Goal: Information Seeking & Learning: Learn about a topic

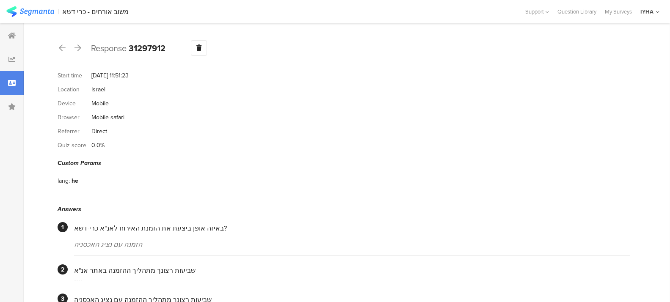
scroll to position [785, 0]
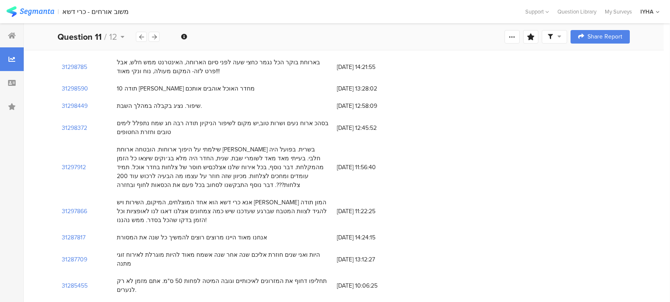
scroll to position [910, 0]
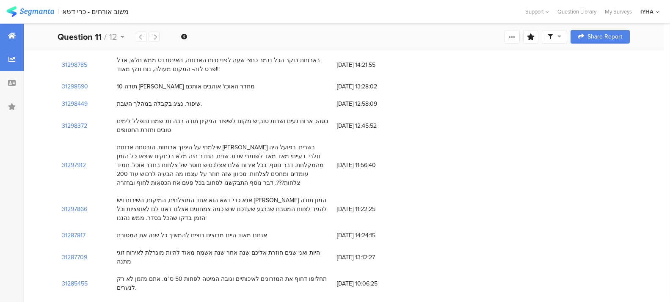
click at [9, 36] on icon at bounding box center [12, 35] width 8 height 7
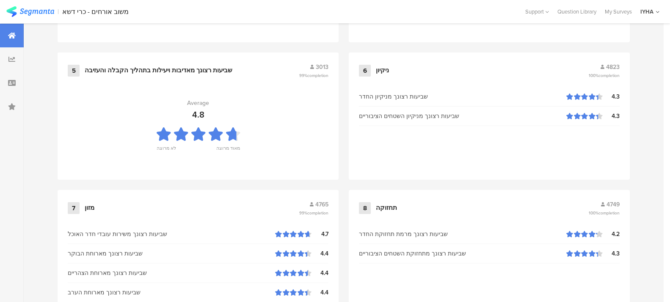
scroll to position [537, 0]
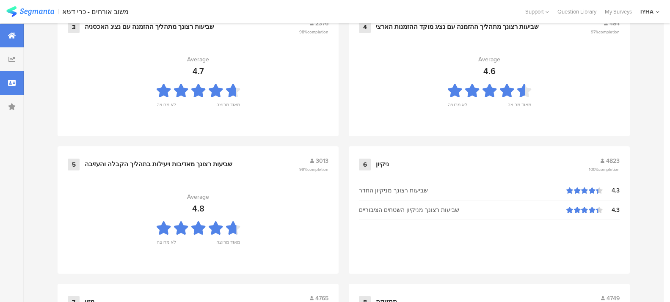
click at [16, 83] on div at bounding box center [12, 83] width 24 height 24
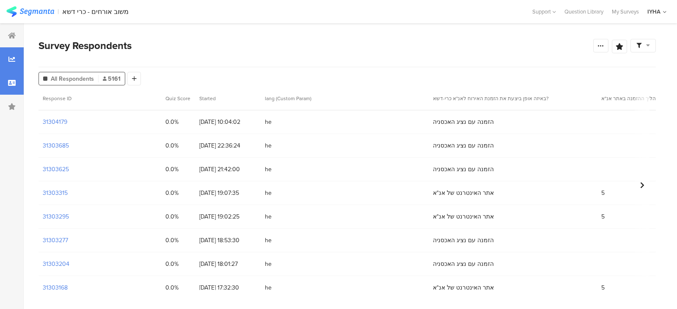
click at [6, 55] on div at bounding box center [12, 59] width 24 height 24
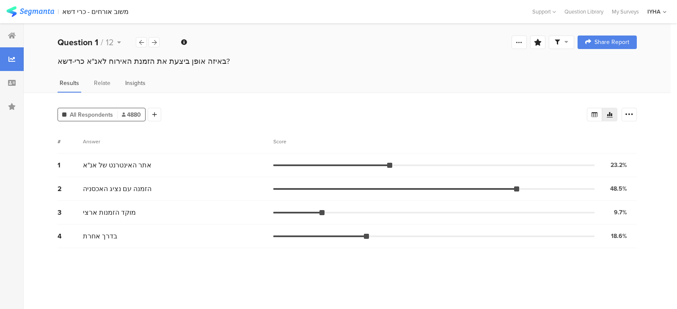
click at [132, 84] on span "Insights" at bounding box center [135, 83] width 20 height 9
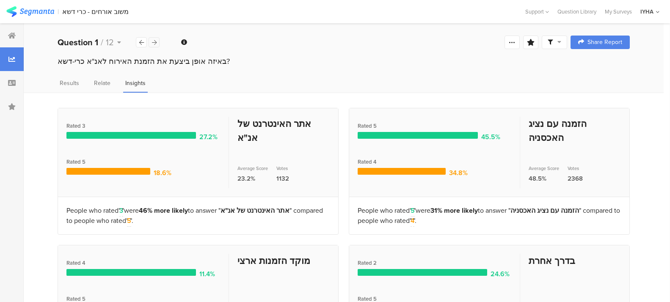
click at [153, 42] on icon at bounding box center [154, 43] width 5 height 6
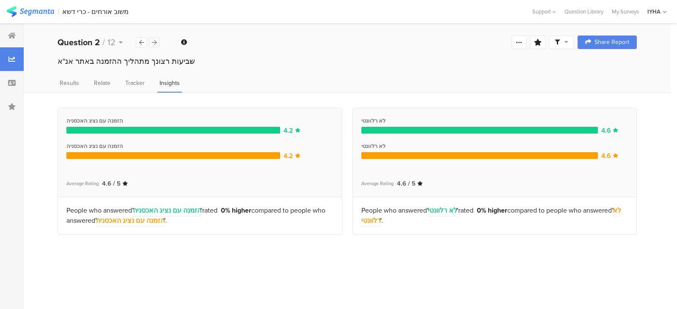
click at [153, 42] on icon at bounding box center [154, 43] width 5 height 6
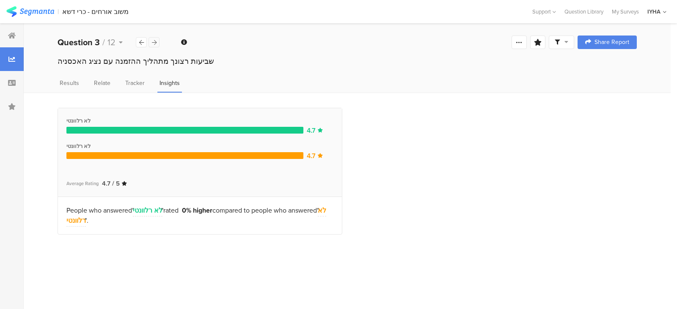
click at [153, 42] on icon at bounding box center [154, 43] width 5 height 6
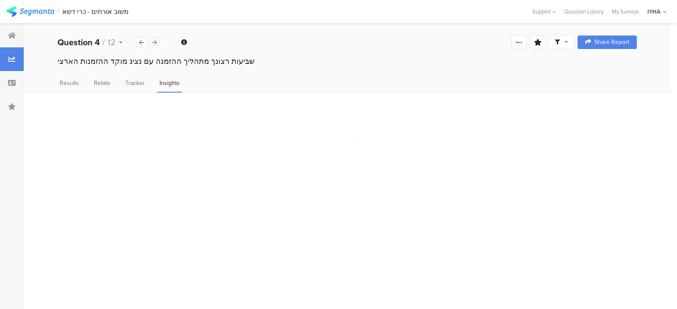
click at [153, 42] on icon at bounding box center [154, 43] width 5 height 6
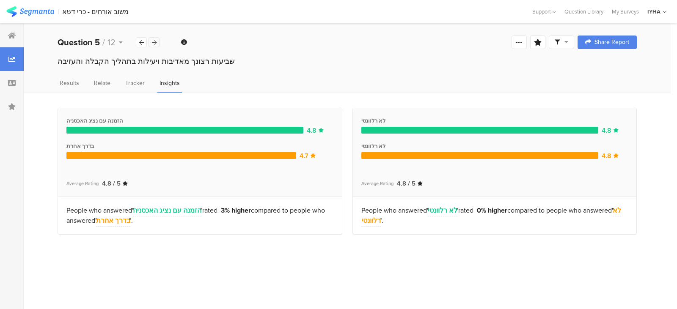
click at [153, 42] on icon at bounding box center [154, 43] width 5 height 6
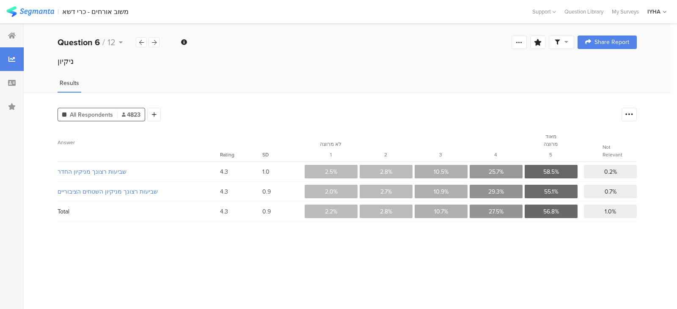
click at [559, 41] on icon at bounding box center [557, 42] width 5 height 5
click at [521, 41] on icon at bounding box center [519, 42] width 7 height 7
click at [313, 47] on div "Welcome page 1 באיזה אופן ביצעת את הזמנת האירוח לאנ"א כרי-דשא? 2 שביעות רצונך מ…" at bounding box center [347, 42] width 647 height 27
click at [153, 40] on icon at bounding box center [154, 43] width 5 height 6
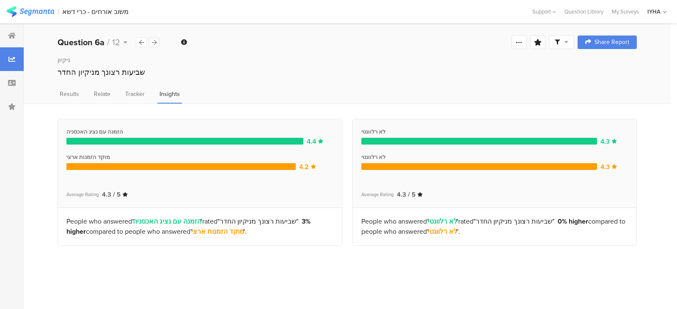
click at [153, 40] on icon at bounding box center [154, 43] width 5 height 6
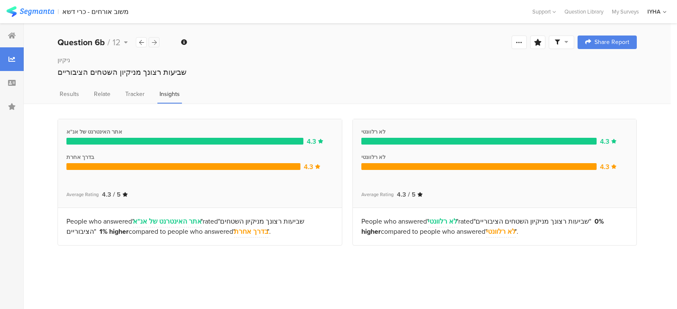
click at [153, 40] on icon at bounding box center [154, 43] width 5 height 6
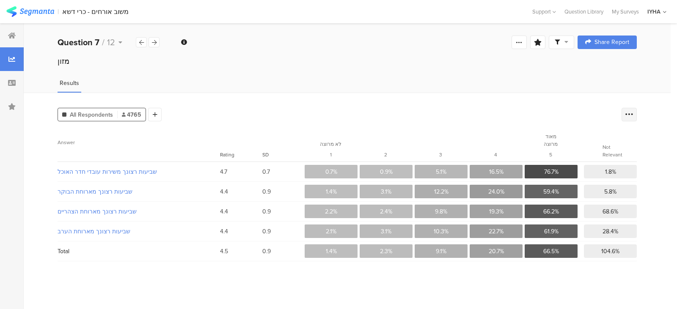
click at [628, 114] on icon at bounding box center [629, 114] width 8 height 8
click at [557, 41] on icon at bounding box center [557, 42] width 5 height 5
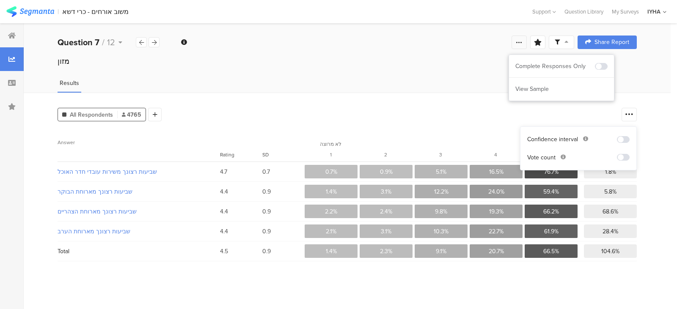
click at [518, 40] on icon at bounding box center [519, 42] width 7 height 7
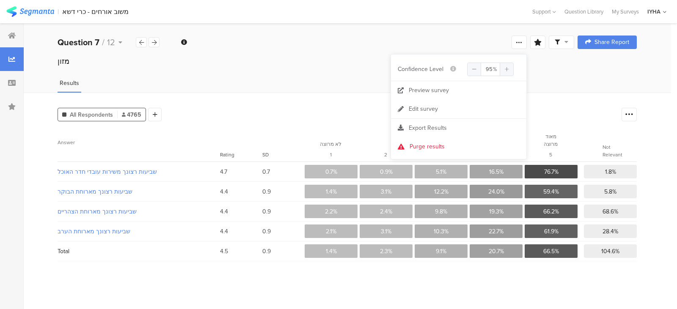
click at [562, 66] on div "מזון" at bounding box center [347, 61] width 579 height 11
click at [132, 113] on span "4765" at bounding box center [131, 114] width 19 height 9
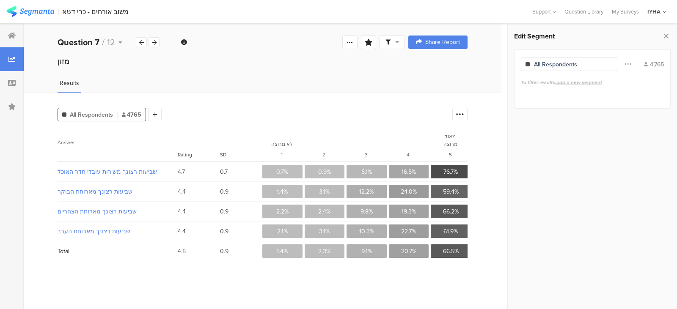
click at [626, 64] on span at bounding box center [628, 64] width 7 height 16
click at [628, 63] on span at bounding box center [628, 64] width 7 height 16
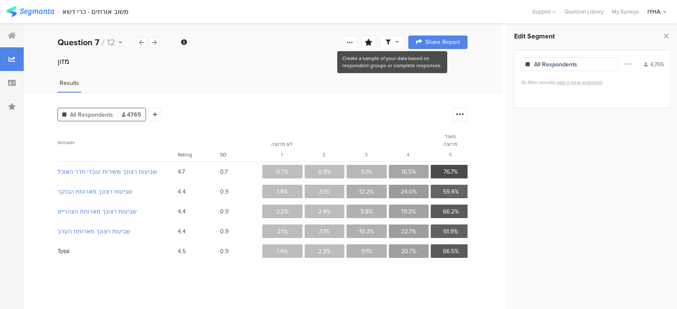
click at [387, 42] on icon at bounding box center [388, 42] width 5 height 5
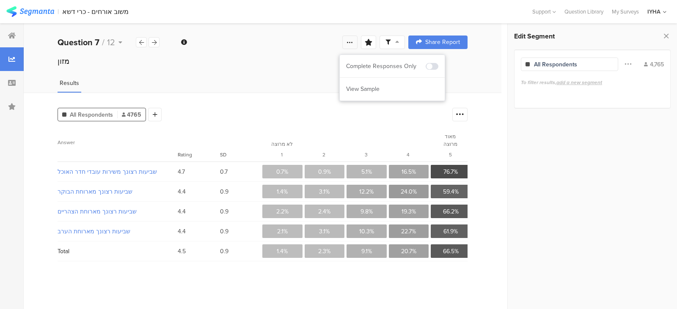
click at [350, 42] on icon at bounding box center [350, 42] width 7 height 7
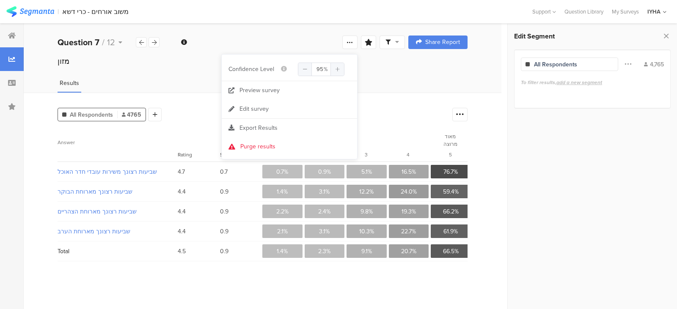
click at [434, 92] on div "Results" at bounding box center [263, 86] width 478 height 14
drag, startPoint x: 618, startPoint y: 145, endPoint x: 408, endPoint y: 121, distance: 211.7
click at [619, 145] on div "Edit Segment All Respondents Filter Conjunction And Or Segment Color 4,765 To f…" at bounding box center [592, 167] width 170 height 286
click at [136, 113] on span "4765" at bounding box center [131, 114] width 19 height 9
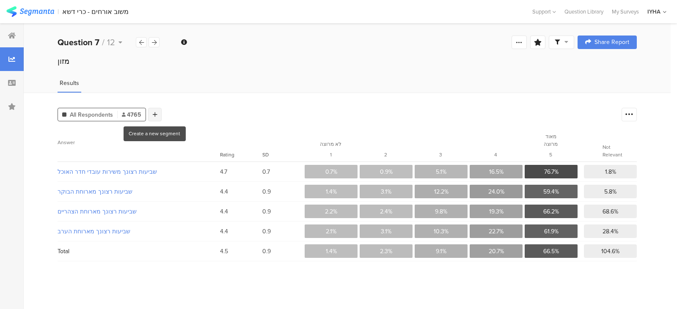
click at [154, 113] on icon at bounding box center [155, 115] width 5 height 6
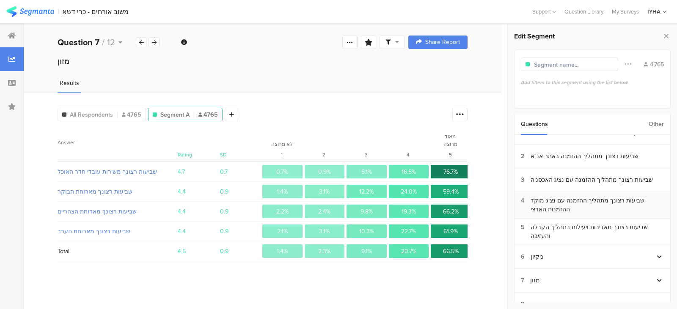
scroll to position [63, 0]
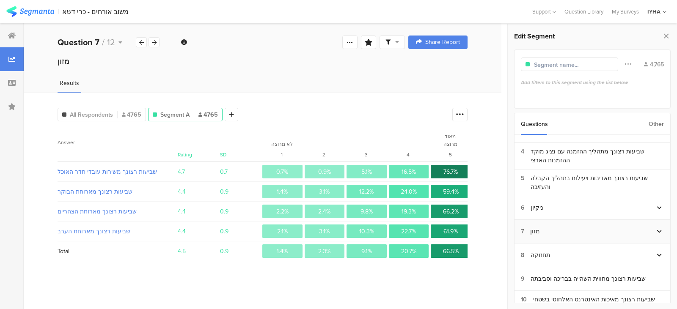
click at [535, 230] on div "מזון" at bounding box center [535, 231] width 10 height 9
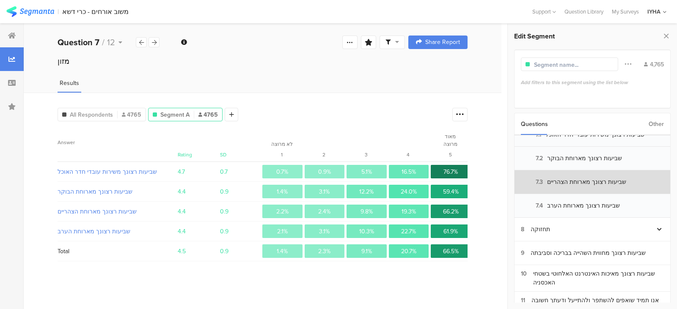
scroll to position [190, 0]
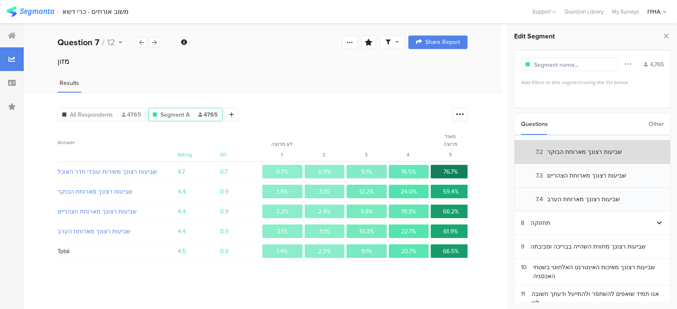
click at [581, 152] on section "7.2 שביעות רצונך מארוחת הבוקר" at bounding box center [593, 153] width 156 height 24
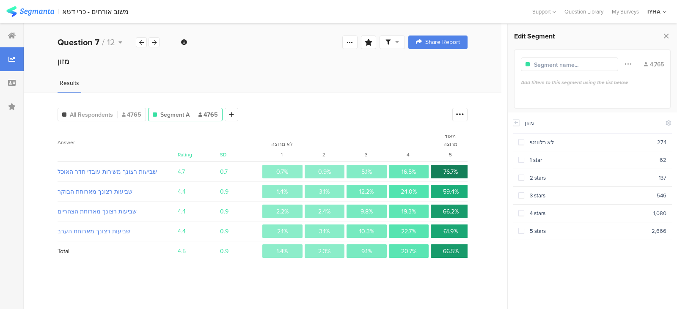
scroll to position [201, 0]
click at [515, 122] on icon at bounding box center [516, 122] width 3 height 2
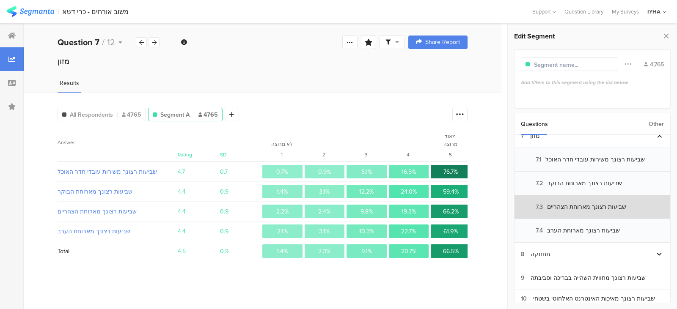
scroll to position [148, 0]
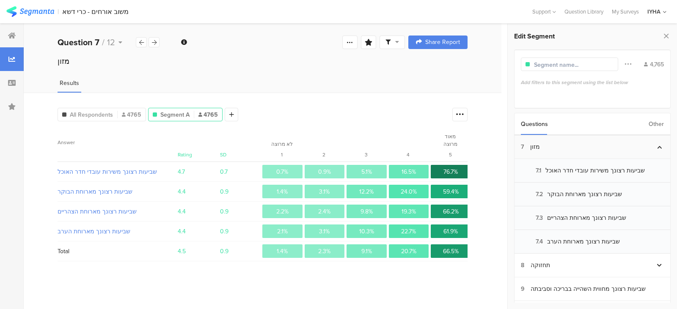
click at [537, 145] on div "מזון" at bounding box center [535, 147] width 10 height 9
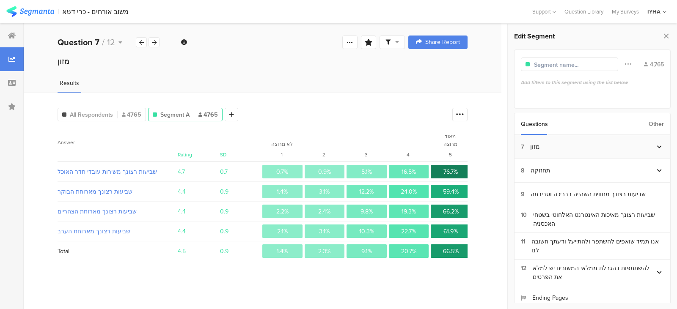
click at [537, 145] on div "מזון" at bounding box center [535, 147] width 10 height 9
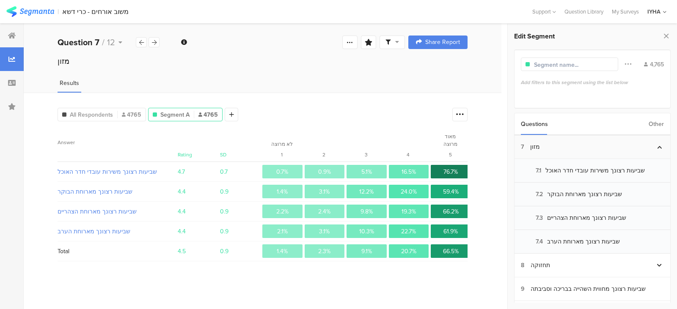
click at [537, 145] on div "מזון" at bounding box center [535, 147] width 10 height 9
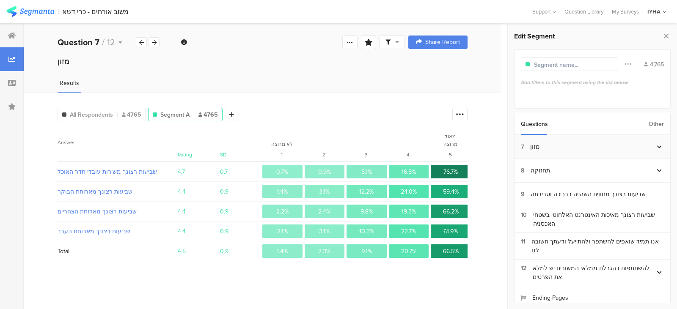
click at [537, 145] on div "מזון" at bounding box center [535, 147] width 10 height 9
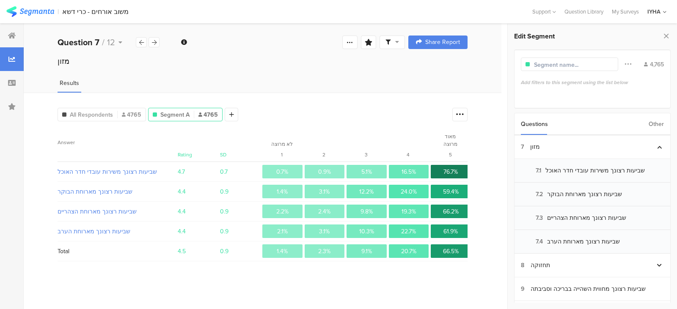
click at [657, 124] on div "Other" at bounding box center [656, 124] width 15 height 22
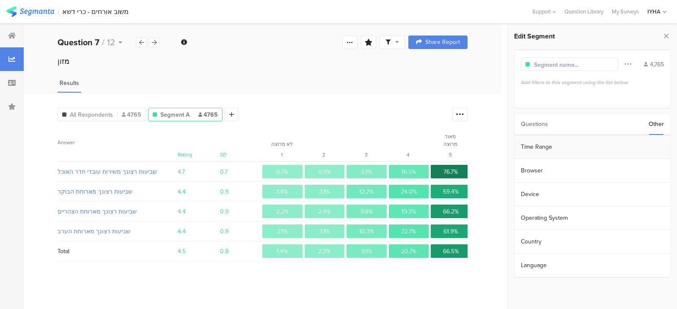
click at [549, 146] on section "Time Range" at bounding box center [593, 147] width 156 height 24
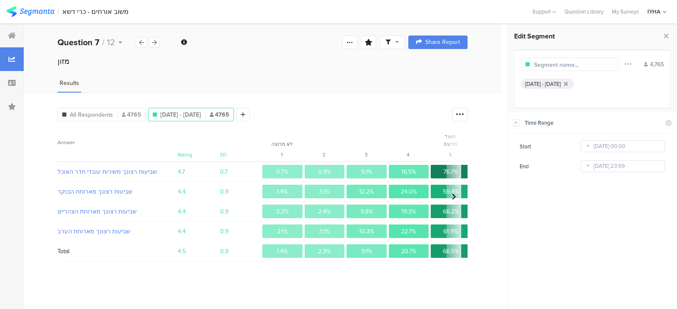
click at [588, 147] on icon at bounding box center [588, 147] width 11 height 14
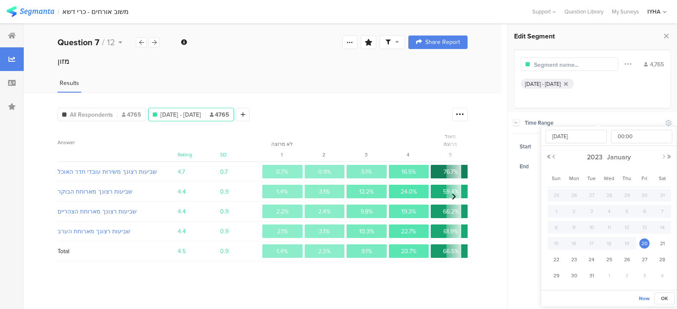
click at [664, 155] on button "Next Month" at bounding box center [663, 156] width 5 height 5
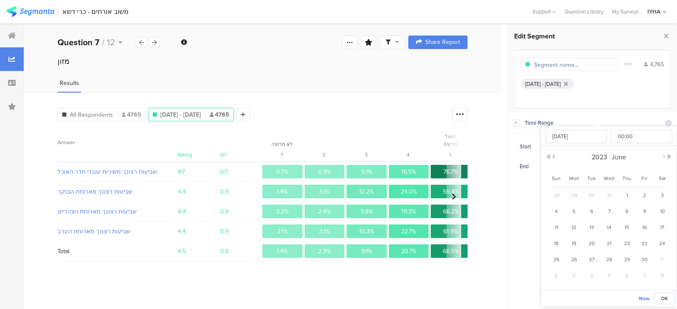
click at [664, 155] on button "Next Month" at bounding box center [663, 156] width 5 height 5
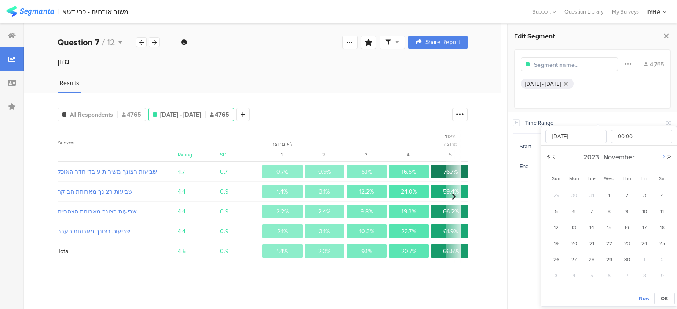
click at [664, 155] on button "Next Month" at bounding box center [663, 156] width 5 height 5
click at [668, 157] on button "Next Year" at bounding box center [669, 156] width 5 height 5
click at [663, 157] on button "Next Month" at bounding box center [663, 156] width 5 height 5
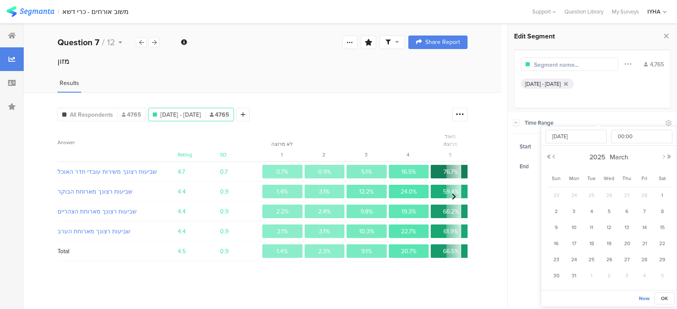
click at [663, 157] on button "Next Month" at bounding box center [663, 156] width 5 height 5
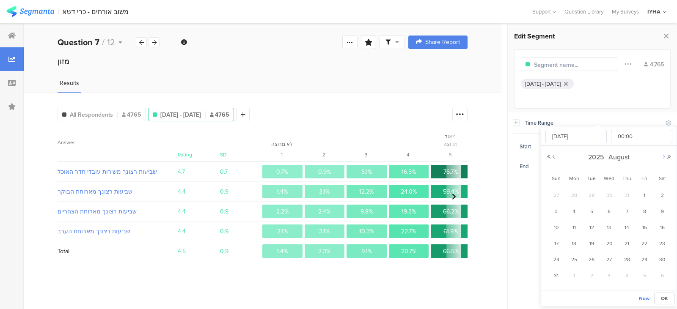
click at [663, 157] on button "Next Month" at bounding box center [663, 156] width 5 height 5
click at [553, 157] on button "Previous Month" at bounding box center [553, 156] width 5 height 5
click at [573, 244] on span "22" at bounding box center [574, 244] width 10 height 10
type input "[DATE] 00:00"
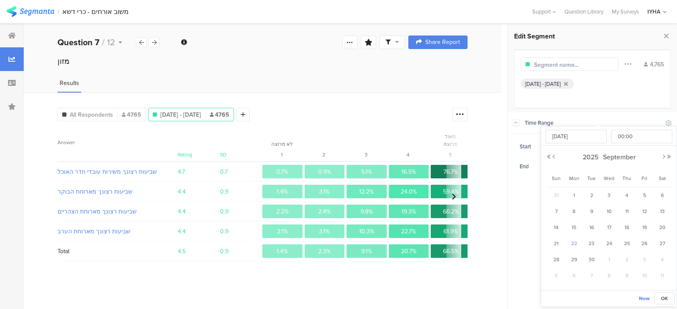
type input "[DATE]"
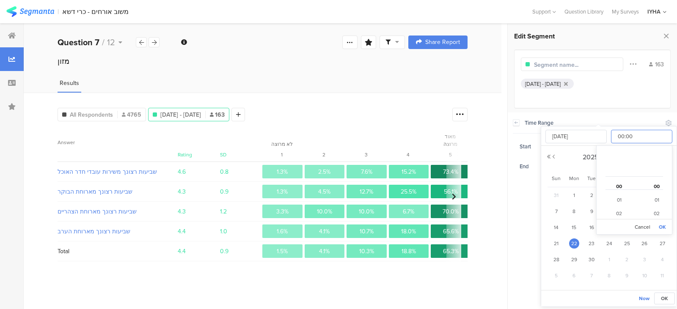
click at [650, 138] on input "00:00" at bounding box center [641, 137] width 61 height 14
type input "[DATE] 01:00"
type input "01:00"
type input "[DATE] 02:00"
type input "02:00"
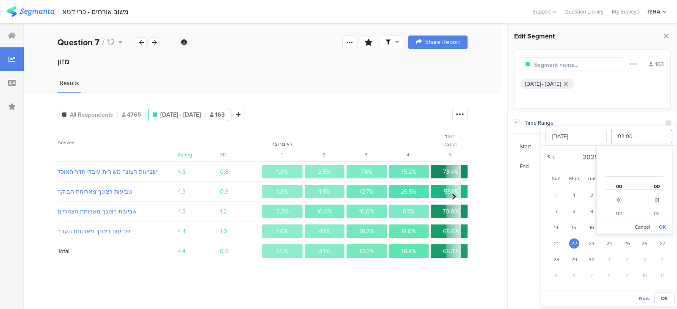
type input "[DATE] 03:00"
type input "03:00"
type input "[DATE] 04:00"
type input "04:00"
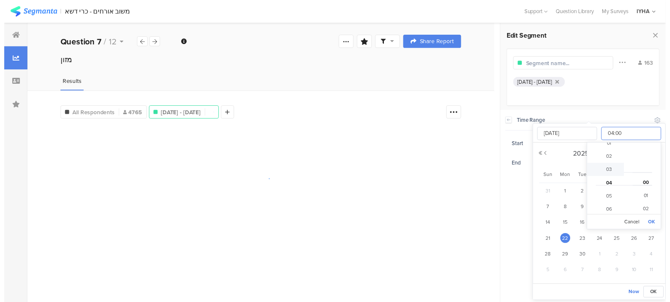
scroll to position [54, 0]
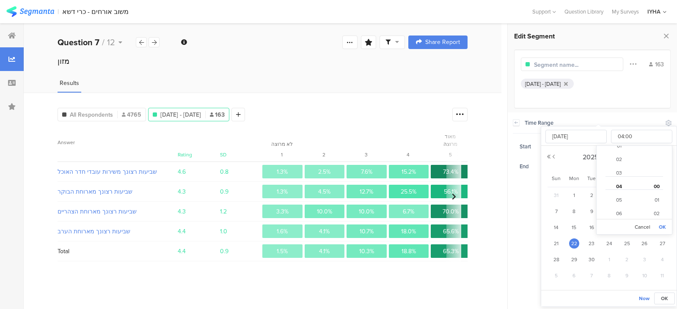
click at [609, 108] on div "Filter Conjunction And Or Segment Color 163 [DATE] - [DATE]" at bounding box center [592, 79] width 157 height 59
click at [581, 212] on section "Time Range Include Respondents Start [DATE] 04:00 End [DATE] 23:59" at bounding box center [592, 211] width 169 height 197
click at [587, 116] on div "Time Range Include Respondents" at bounding box center [592, 123] width 159 height 21
click at [589, 167] on icon at bounding box center [588, 167] width 11 height 14
click at [592, 226] on span "14" at bounding box center [592, 228] width 10 height 10
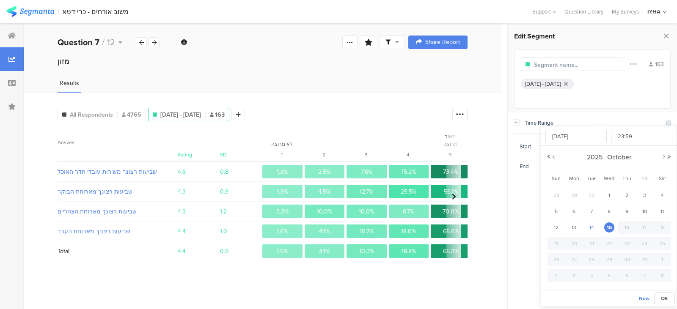
type input "[DATE] 23:59"
type input "[DATE]"
click at [607, 226] on span "15" at bounding box center [609, 228] width 10 height 10
type input "[DATE] 23:59"
type input "[DATE]"
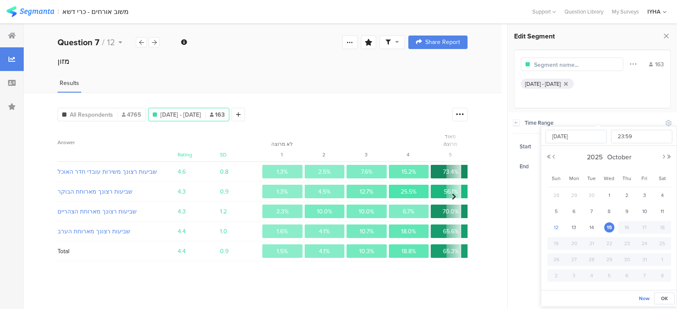
click at [554, 227] on span "12" at bounding box center [556, 228] width 10 height 10
type input "[DATE] 23:59"
type input "[DATE]"
click at [556, 208] on span "5" at bounding box center [556, 212] width 10 height 10
type input "[DATE] 23:59"
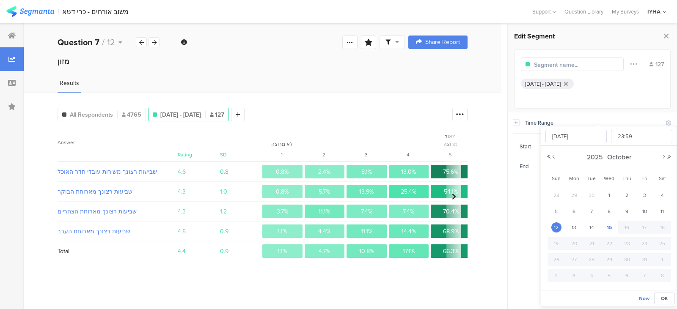
type input "[DATE]"
click at [611, 228] on span "15" at bounding box center [609, 228] width 10 height 10
type input "[DATE] 23:59"
type input "[DATE]"
click at [185, 150] on icon at bounding box center [183, 149] width 18 height 14
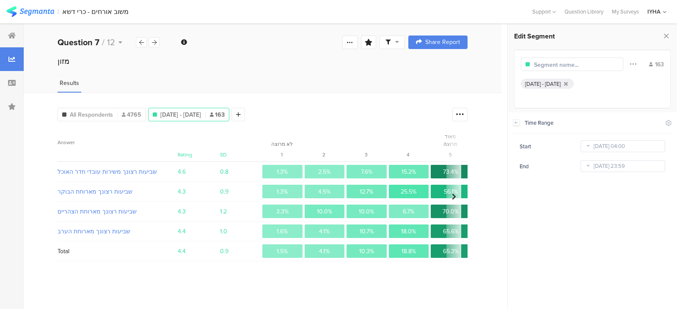
click at [589, 146] on icon at bounding box center [588, 147] width 11 height 14
click at [664, 156] on button "Next Month" at bounding box center [663, 156] width 5 height 5
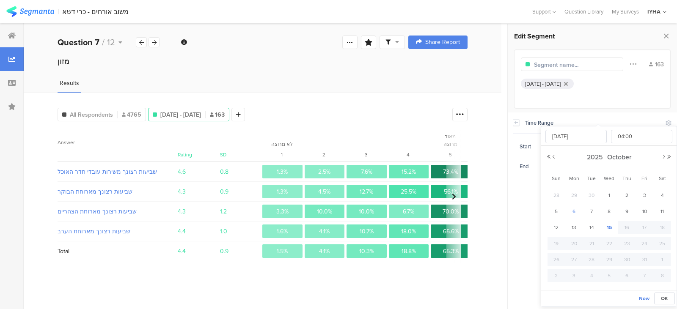
click at [572, 211] on span "6" at bounding box center [574, 212] width 10 height 10
type input "[DATE] 04:00"
type input "[DATE]"
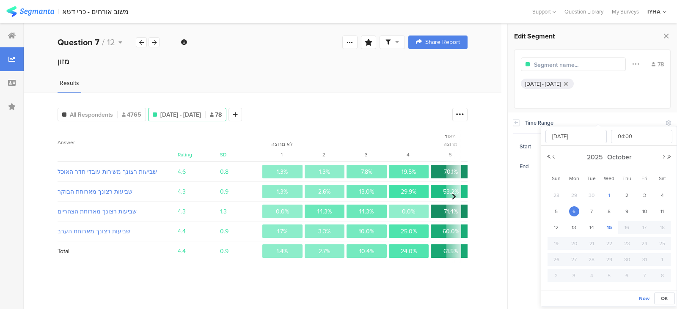
click at [608, 193] on span "1" at bounding box center [609, 195] width 10 height 10
type input "[DATE] 04:00"
type input "[DATE]"
click at [104, 113] on span "All Respondents" at bounding box center [91, 114] width 43 height 9
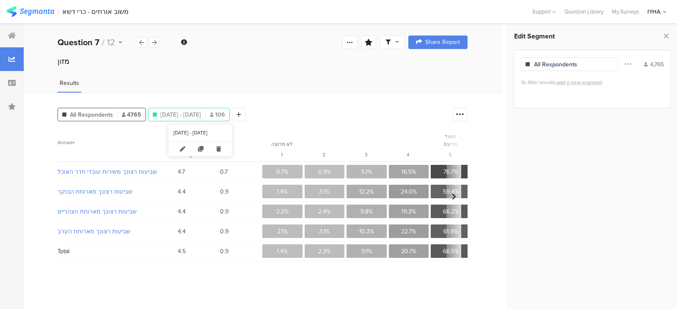
click at [172, 112] on span "[DATE] - [DATE]" at bounding box center [180, 114] width 41 height 9
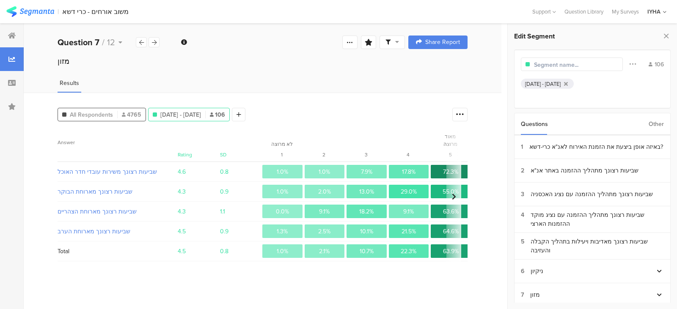
click at [105, 113] on span "All Respondents" at bounding box center [91, 114] width 43 height 9
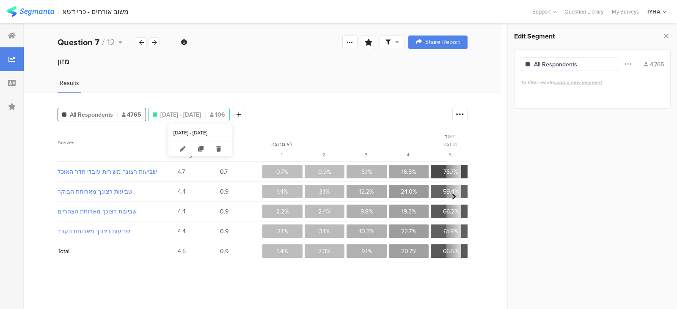
click at [184, 116] on span "[DATE] - [DATE]" at bounding box center [180, 114] width 41 height 9
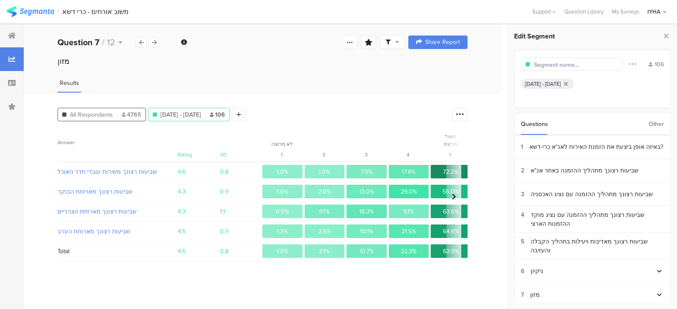
click at [100, 113] on span "All Respondents" at bounding box center [91, 114] width 43 height 9
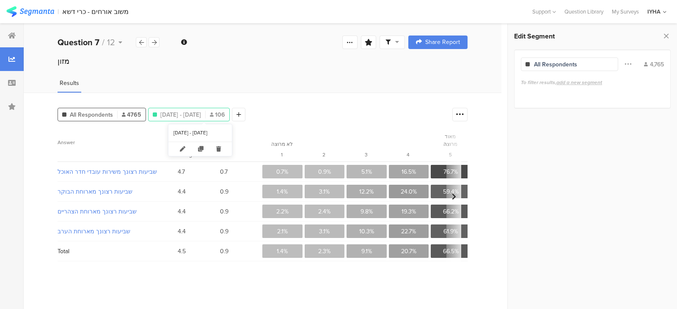
click at [186, 114] on span "[DATE] - [DATE]" at bounding box center [180, 114] width 41 height 9
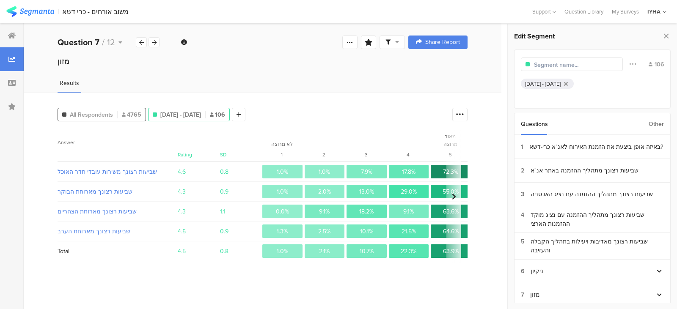
click at [107, 114] on span "All Respondents" at bounding box center [91, 114] width 43 height 9
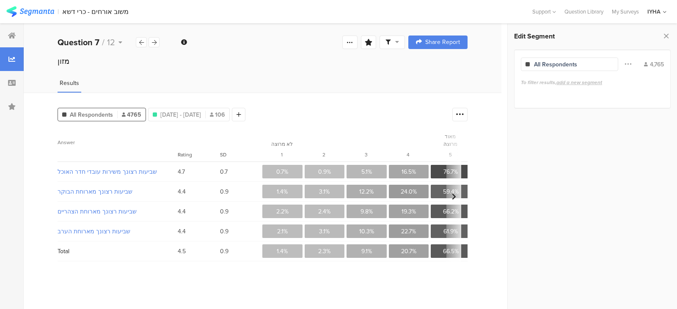
click at [96, 114] on span "All Respondents" at bounding box center [91, 114] width 43 height 9
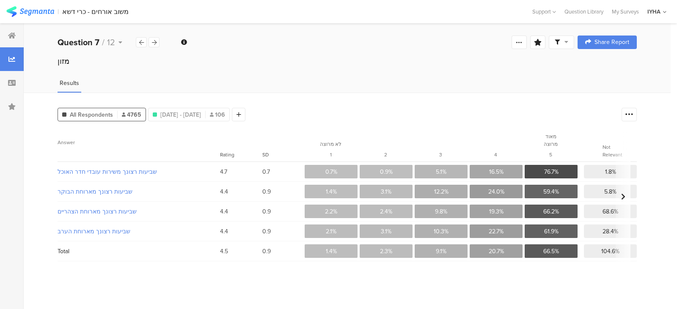
click at [95, 113] on span "All Respondents" at bounding box center [91, 114] width 43 height 9
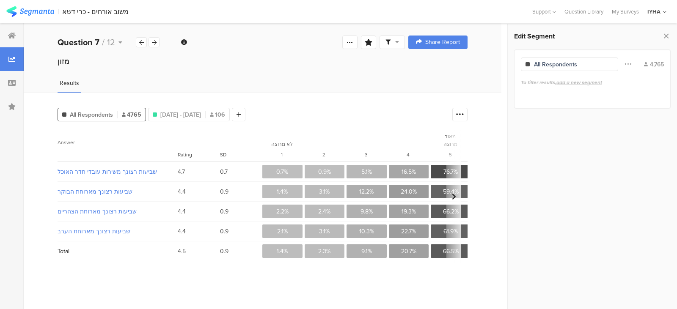
click at [95, 113] on span "All Respondents" at bounding box center [91, 114] width 43 height 9
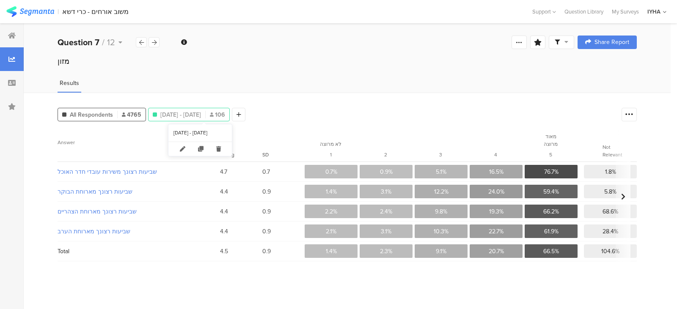
click at [168, 116] on span "[DATE] - [DATE]" at bounding box center [180, 114] width 41 height 9
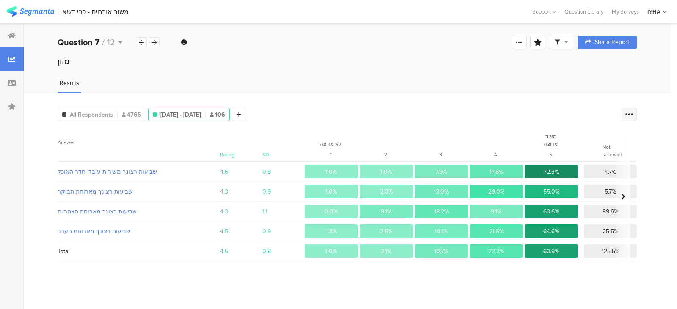
click at [628, 114] on icon at bounding box center [629, 114] width 8 height 8
click at [325, 74] on div "מזון" at bounding box center [347, 69] width 647 height 27
click at [154, 42] on icon at bounding box center [154, 43] width 5 height 6
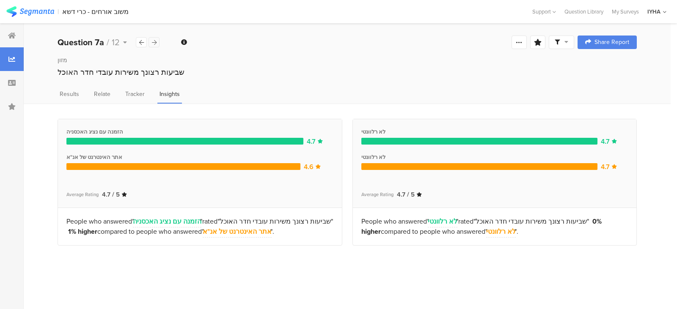
click at [154, 42] on icon at bounding box center [154, 43] width 5 height 6
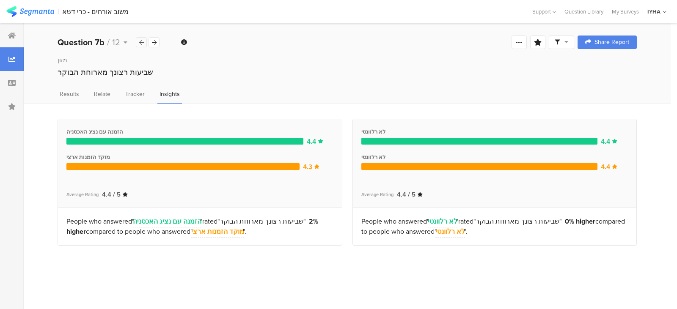
click at [142, 43] on icon at bounding box center [141, 43] width 5 height 6
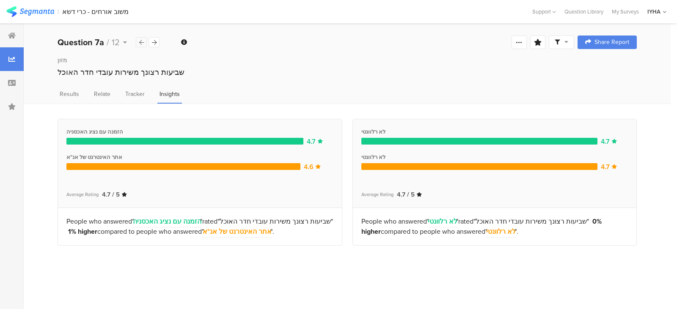
click at [142, 43] on icon at bounding box center [141, 43] width 5 height 6
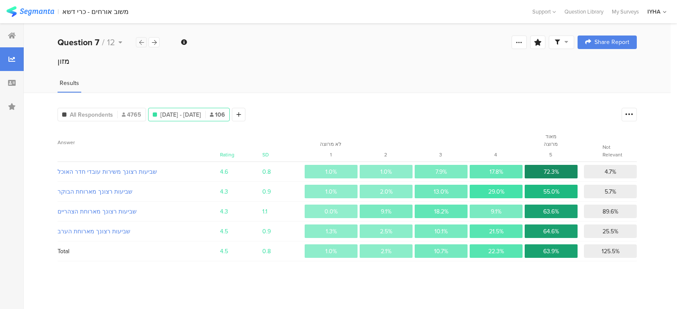
click at [142, 43] on icon at bounding box center [141, 43] width 5 height 6
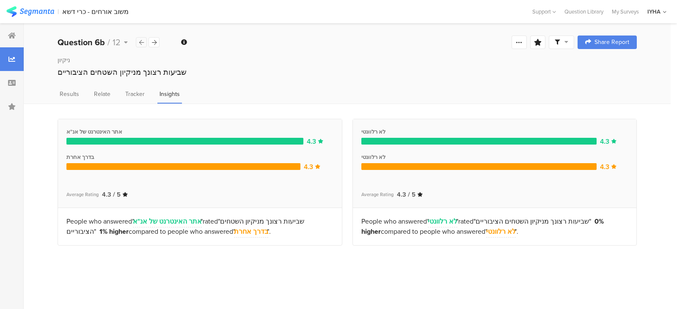
click at [142, 43] on icon at bounding box center [141, 43] width 5 height 6
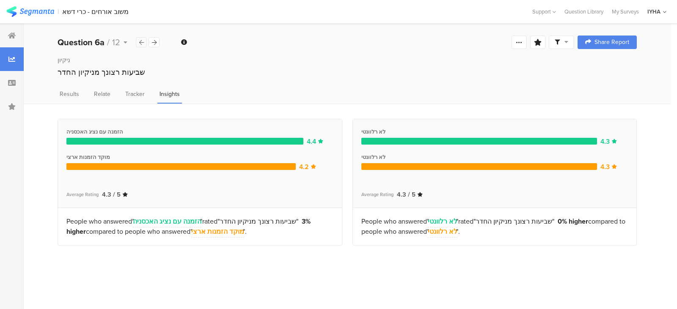
click at [142, 43] on icon at bounding box center [141, 43] width 5 height 6
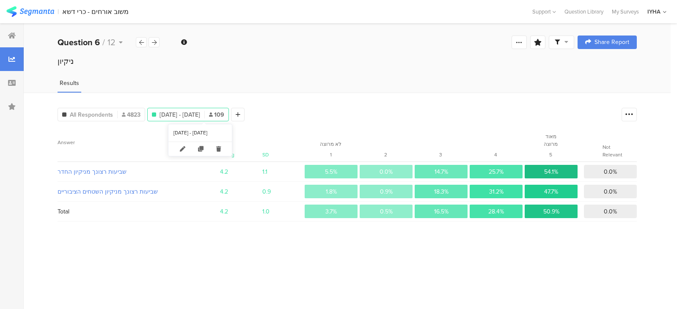
click at [199, 116] on span "[DATE] - [DATE]" at bounding box center [180, 114] width 41 height 9
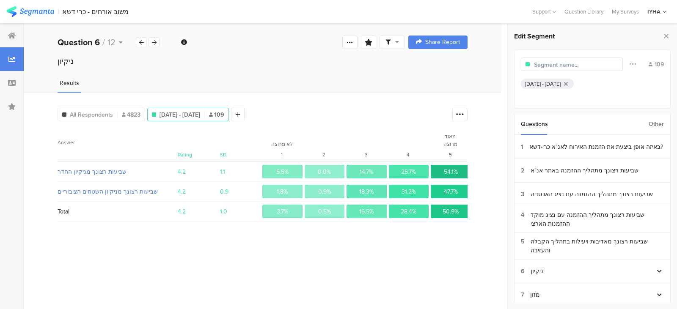
click at [199, 114] on span "[DATE] - [DATE]" at bounding box center [180, 114] width 41 height 9
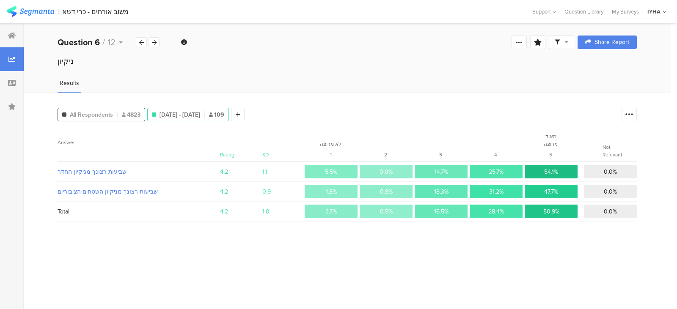
click at [103, 116] on span "All Respondents" at bounding box center [91, 114] width 43 height 9
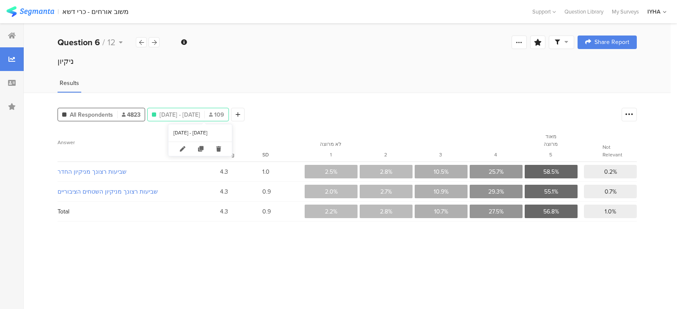
click at [194, 115] on span "[DATE] - [DATE]" at bounding box center [180, 114] width 41 height 9
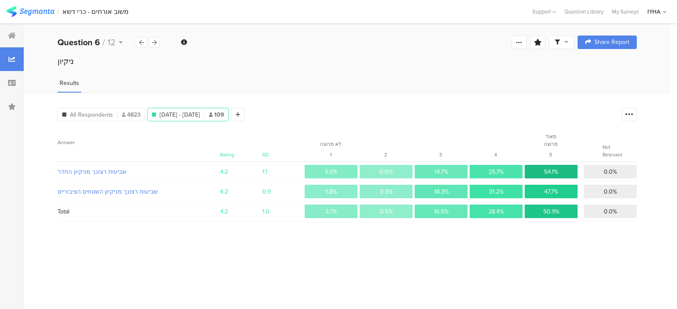
click at [192, 114] on span "[DATE] - [DATE]" at bounding box center [180, 114] width 41 height 9
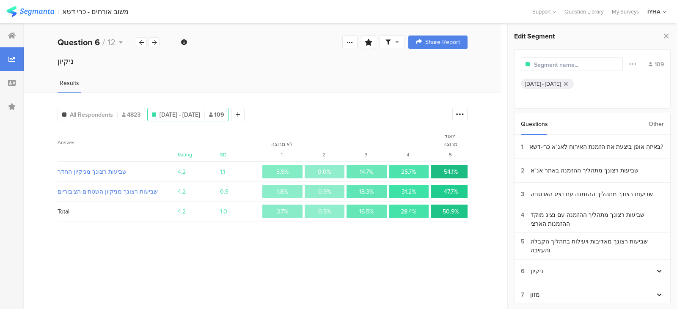
click at [190, 113] on span "[DATE] - [DATE]" at bounding box center [180, 114] width 41 height 9
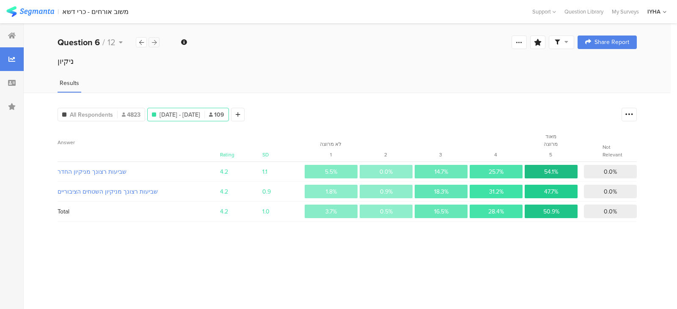
click at [155, 41] on icon at bounding box center [154, 43] width 5 height 6
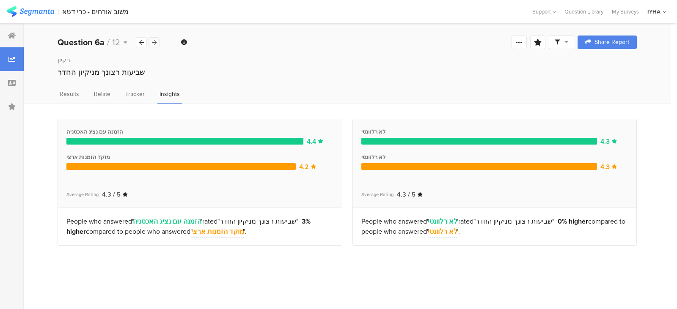
click at [155, 41] on icon at bounding box center [154, 43] width 5 height 6
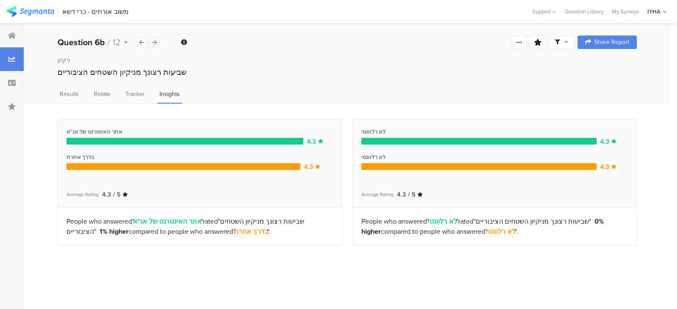
click at [155, 41] on icon at bounding box center [154, 43] width 5 height 6
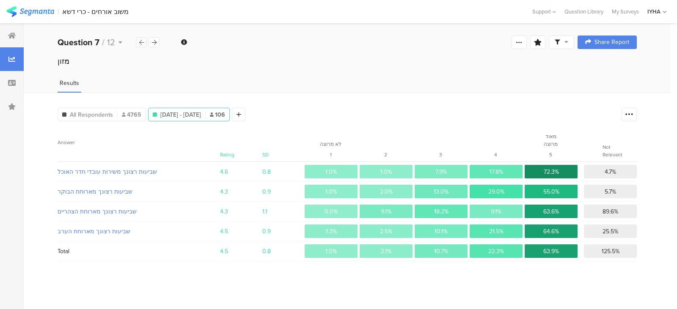
click at [142, 42] on icon at bounding box center [141, 43] width 5 height 6
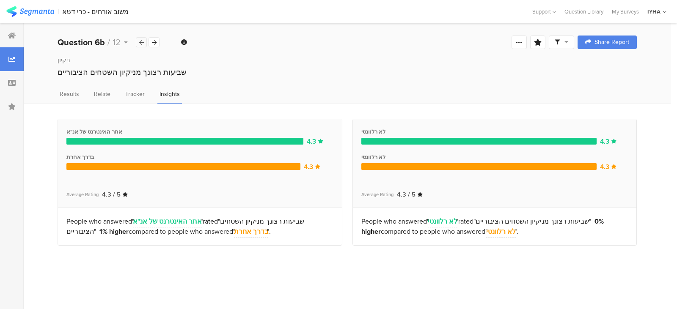
click at [142, 42] on icon at bounding box center [141, 43] width 5 height 6
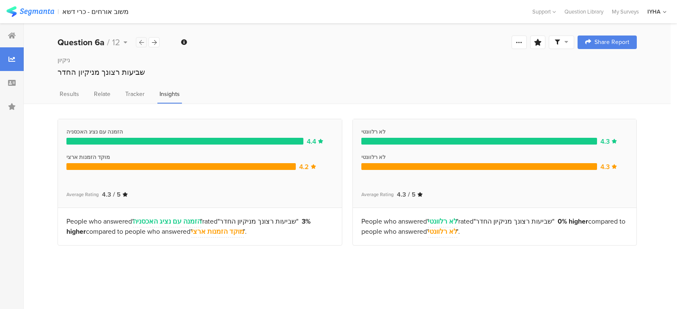
click at [142, 42] on icon at bounding box center [141, 43] width 5 height 6
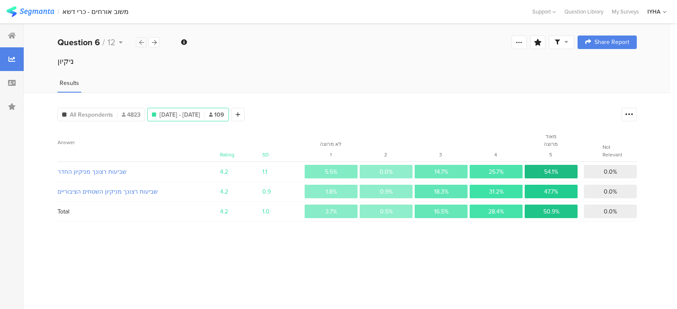
click at [142, 42] on icon at bounding box center [141, 43] width 5 height 6
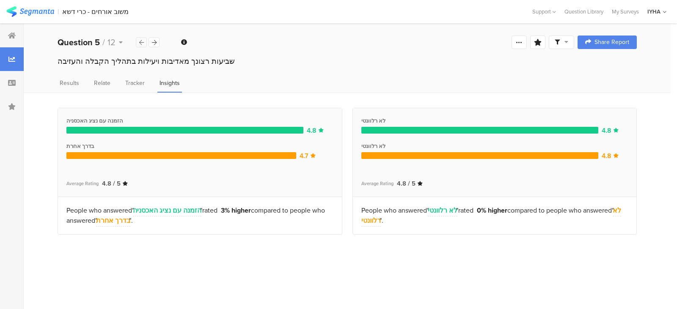
click at [142, 42] on icon at bounding box center [141, 43] width 5 height 6
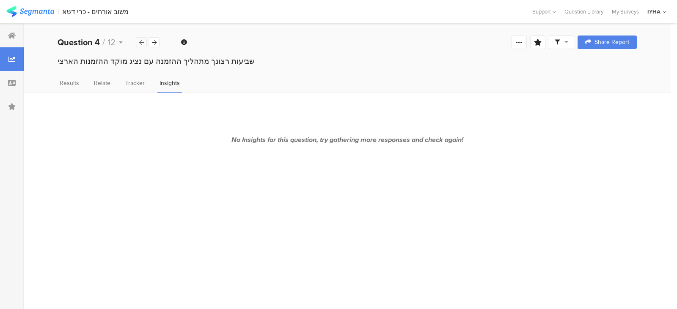
click at [142, 42] on icon at bounding box center [141, 43] width 5 height 6
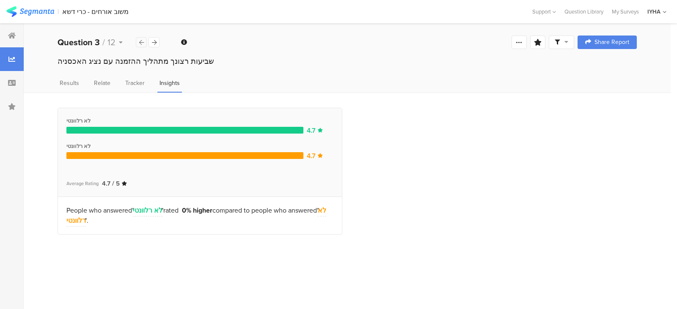
click at [142, 42] on icon at bounding box center [141, 43] width 5 height 6
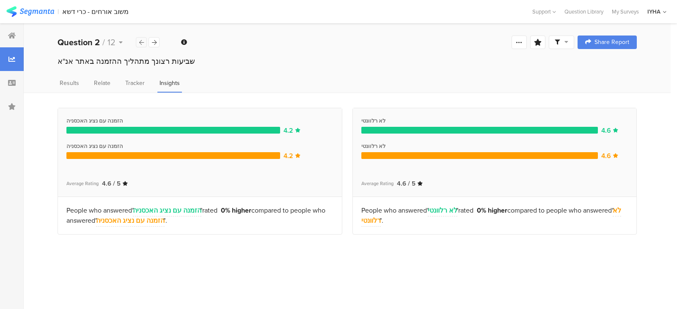
click at [142, 42] on icon at bounding box center [141, 43] width 5 height 6
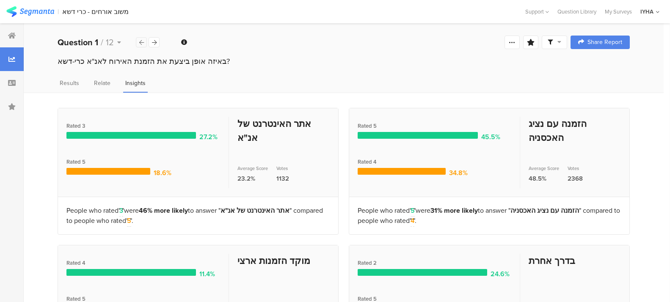
click at [142, 42] on icon at bounding box center [141, 43] width 5 height 6
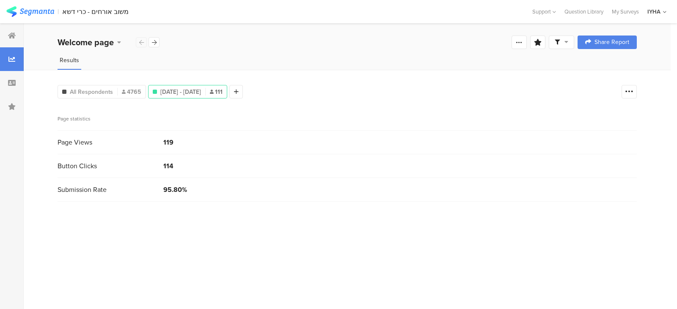
click at [142, 42] on div "Welcome page" at bounding box center [109, 42] width 102 height 13
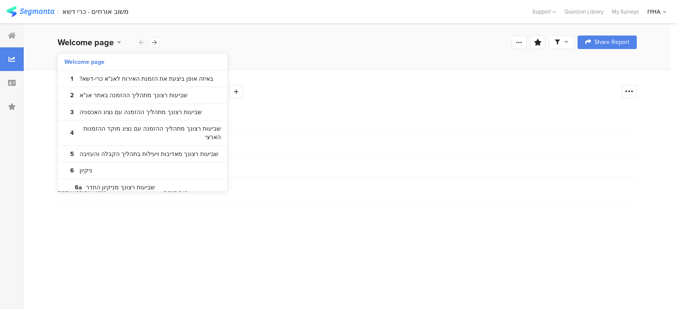
click at [142, 42] on div "Welcome page" at bounding box center [109, 42] width 102 height 13
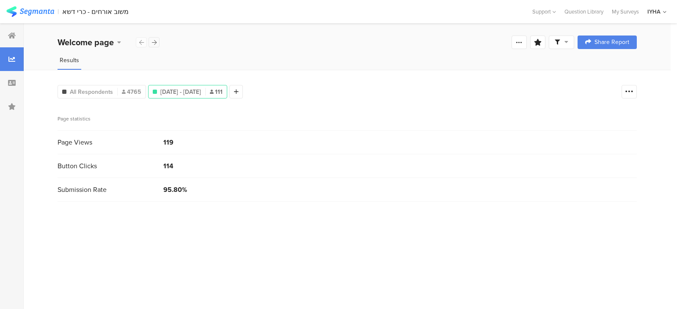
click at [153, 43] on icon at bounding box center [154, 43] width 5 height 6
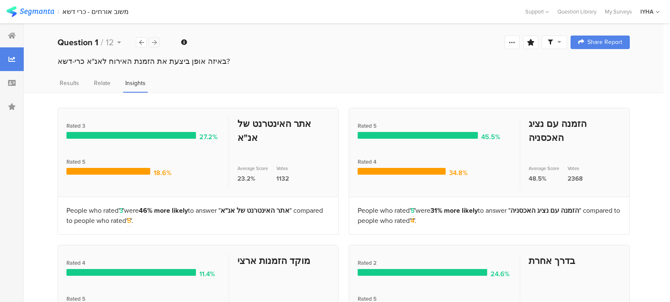
click at [153, 43] on icon at bounding box center [154, 43] width 5 height 6
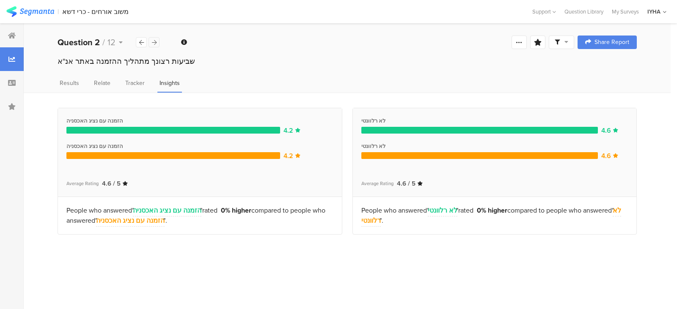
click at [153, 43] on icon at bounding box center [154, 43] width 5 height 6
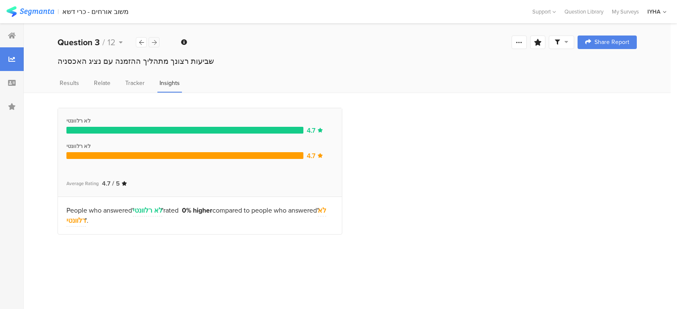
click at [153, 43] on icon at bounding box center [154, 43] width 5 height 6
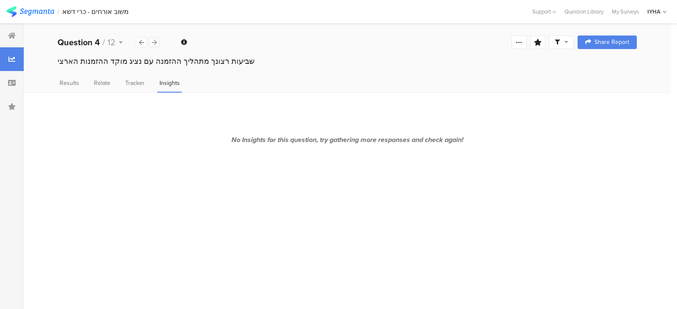
click at [153, 43] on icon at bounding box center [154, 43] width 5 height 6
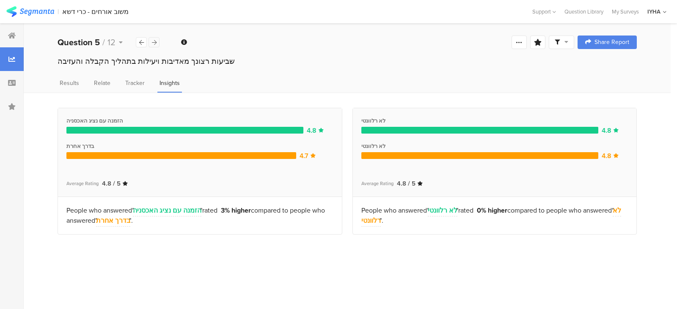
click at [153, 43] on icon at bounding box center [154, 43] width 5 height 6
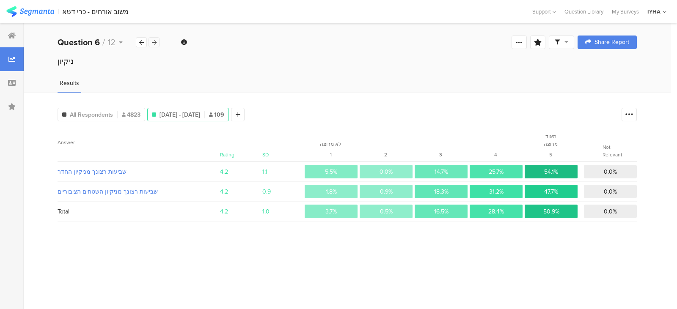
click at [153, 43] on icon at bounding box center [154, 43] width 5 height 6
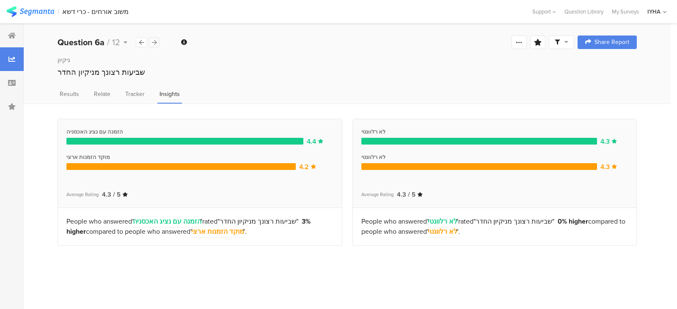
click at [153, 43] on icon at bounding box center [154, 43] width 5 height 6
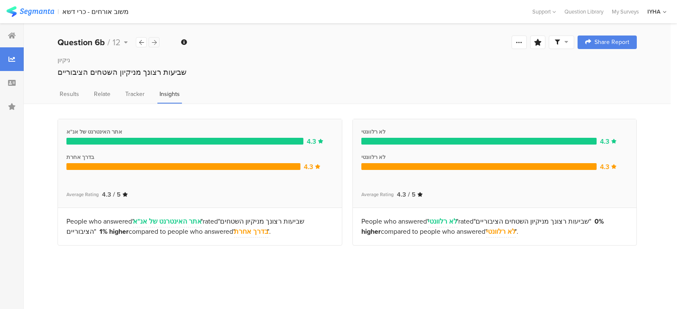
click at [153, 43] on icon at bounding box center [154, 43] width 5 height 6
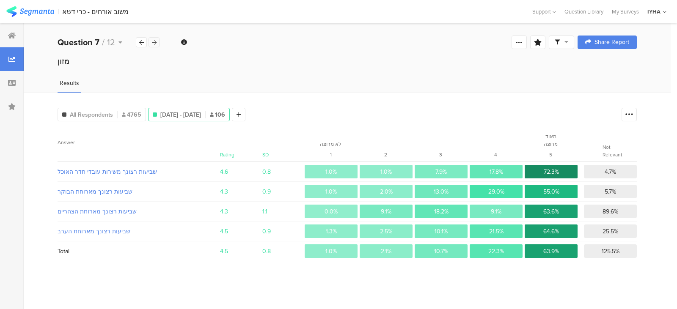
click at [153, 43] on icon at bounding box center [154, 43] width 5 height 6
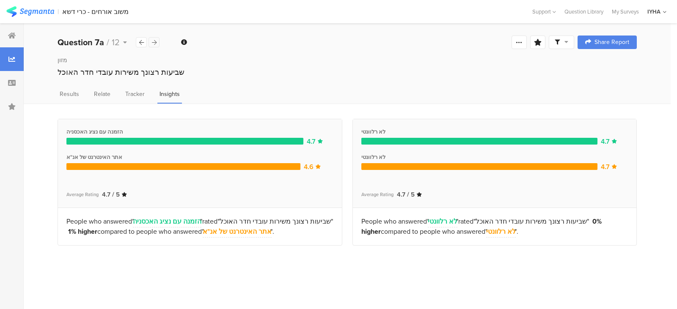
click at [153, 43] on icon at bounding box center [154, 43] width 5 height 6
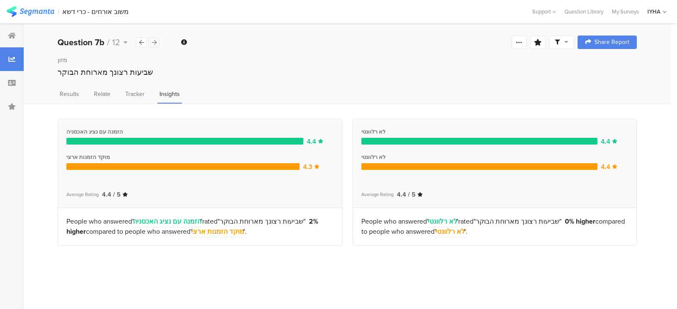
click at [153, 43] on icon at bounding box center [154, 43] width 5 height 6
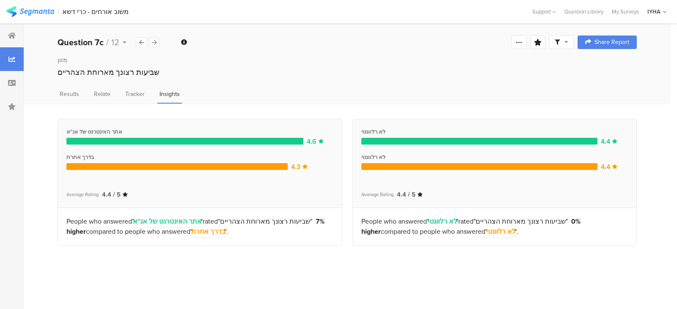
click at [153, 43] on icon at bounding box center [154, 43] width 5 height 6
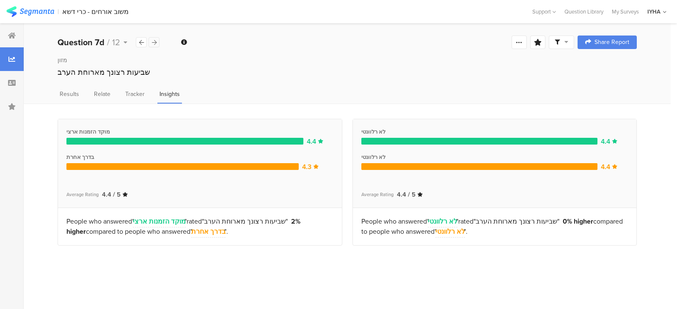
click at [153, 43] on icon at bounding box center [154, 43] width 5 height 6
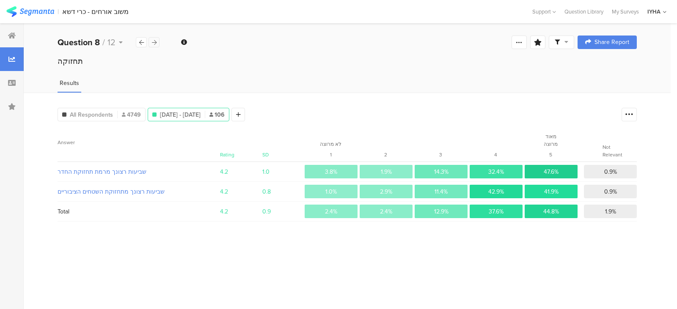
click at [153, 43] on icon at bounding box center [154, 43] width 5 height 6
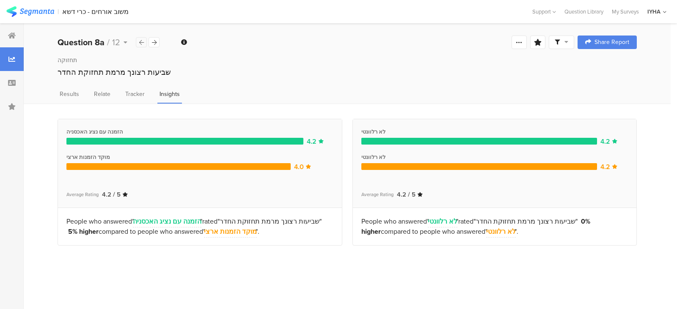
click at [139, 42] on icon at bounding box center [141, 43] width 5 height 6
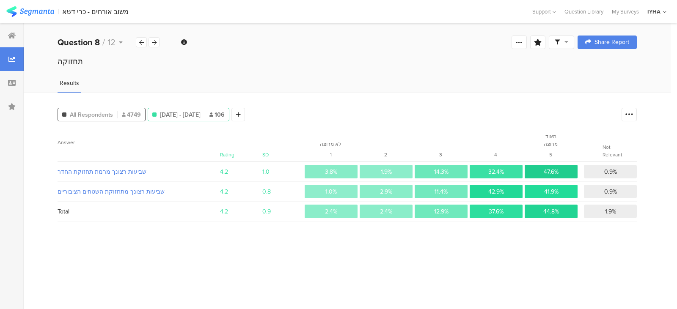
click at [99, 114] on span "All Respondents" at bounding box center [91, 114] width 43 height 9
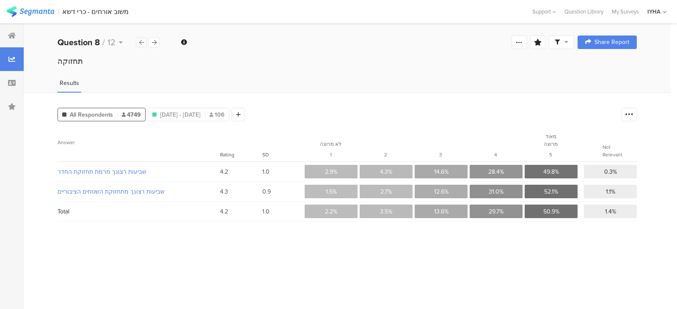
click at [141, 42] on icon at bounding box center [141, 43] width 5 height 6
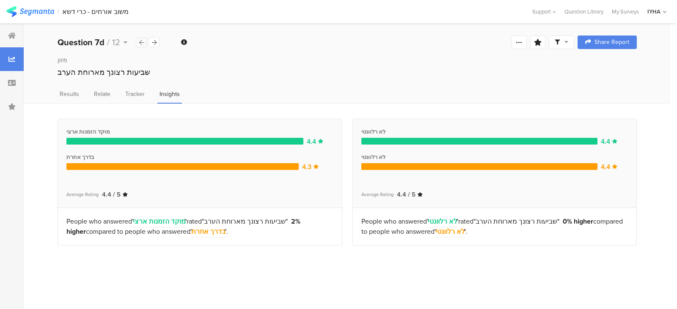
click at [141, 42] on icon at bounding box center [141, 43] width 5 height 6
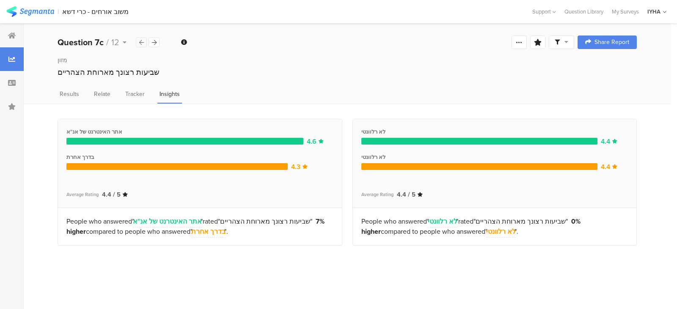
click at [141, 42] on icon at bounding box center [141, 43] width 5 height 6
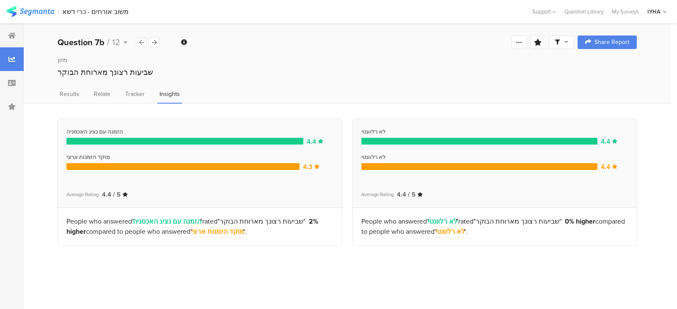
click at [141, 42] on icon at bounding box center [141, 43] width 5 height 6
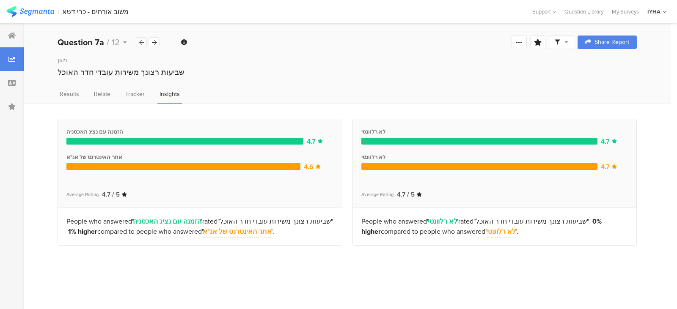
click at [141, 42] on icon at bounding box center [141, 43] width 5 height 6
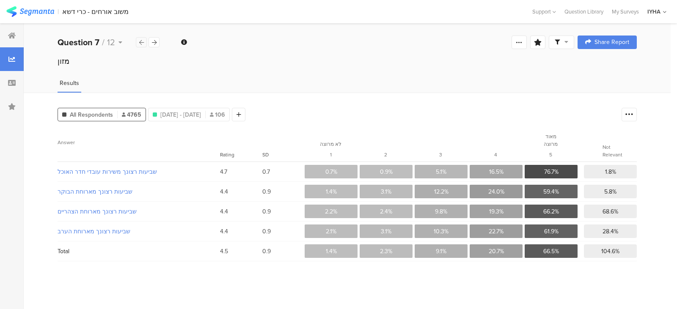
click at [140, 42] on icon at bounding box center [141, 43] width 5 height 6
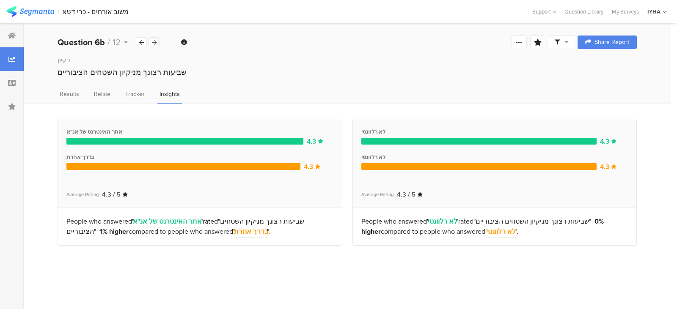
click at [154, 42] on icon at bounding box center [154, 43] width 5 height 6
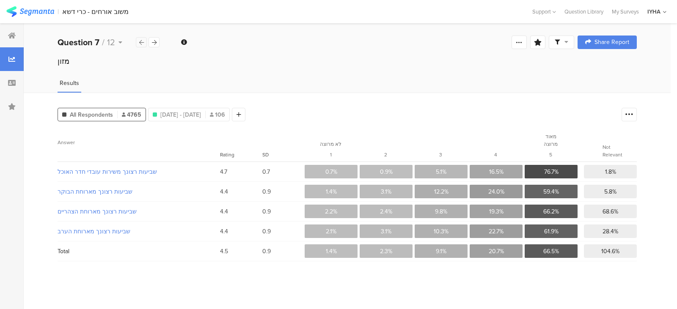
click at [141, 41] on icon at bounding box center [141, 43] width 5 height 6
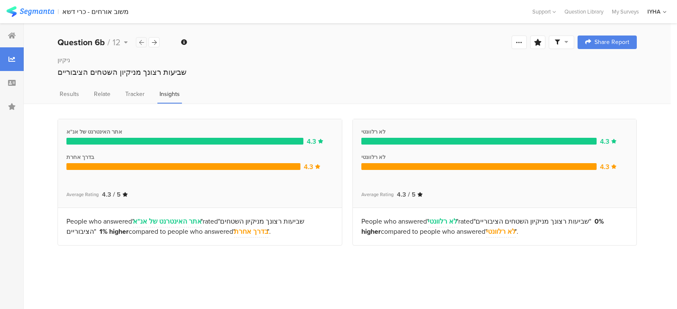
click at [141, 41] on icon at bounding box center [141, 43] width 5 height 6
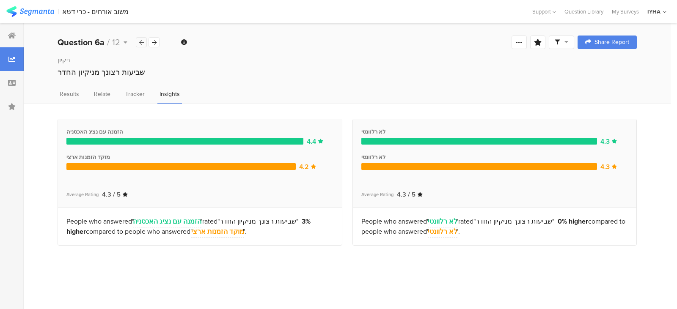
click at [141, 41] on icon at bounding box center [141, 43] width 5 height 6
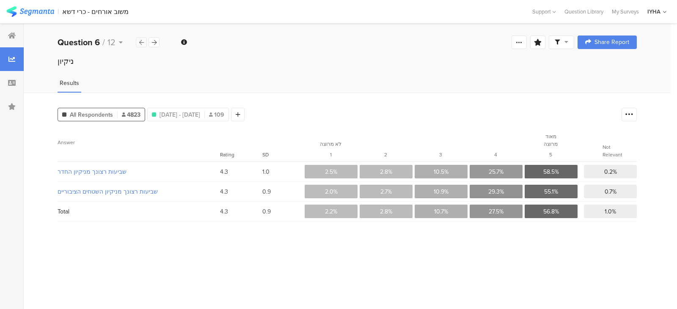
click at [141, 41] on icon at bounding box center [141, 43] width 5 height 6
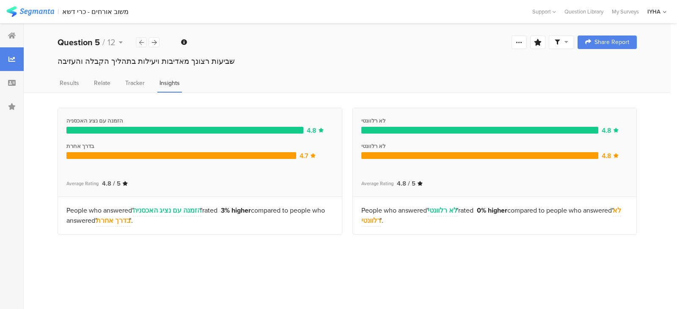
click at [141, 41] on icon at bounding box center [141, 43] width 5 height 6
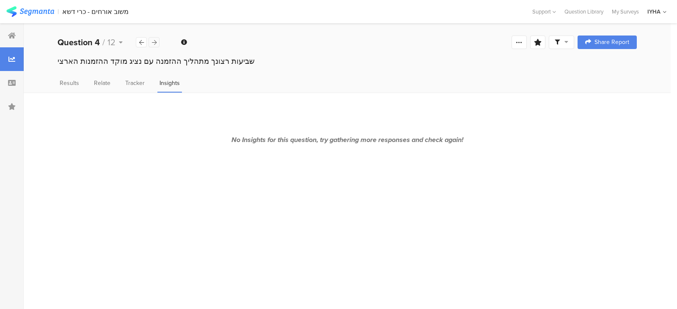
click at [154, 43] on icon at bounding box center [154, 43] width 5 height 6
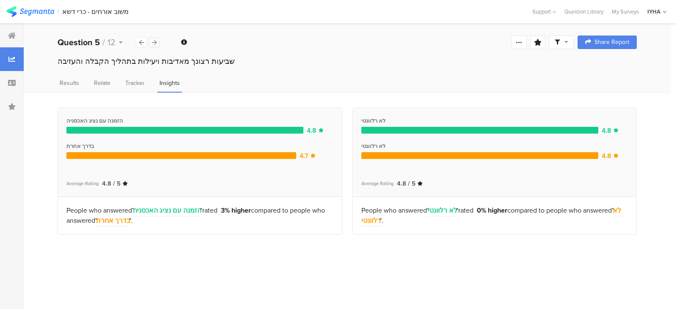
click at [154, 43] on icon at bounding box center [154, 43] width 5 height 6
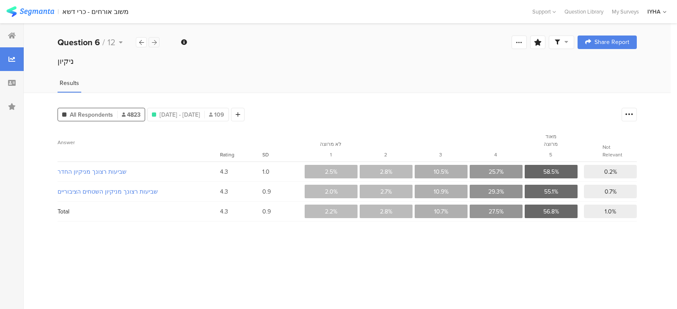
click at [154, 43] on icon at bounding box center [154, 43] width 5 height 6
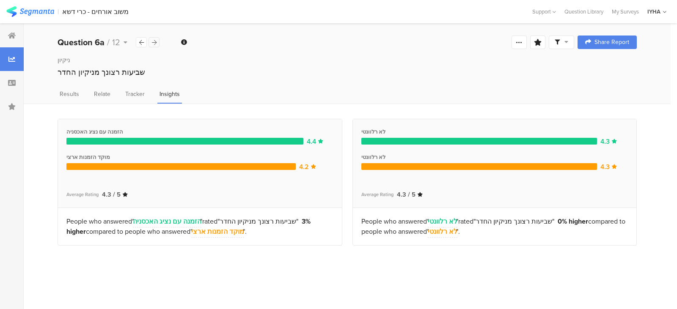
click at [154, 43] on icon at bounding box center [154, 43] width 5 height 6
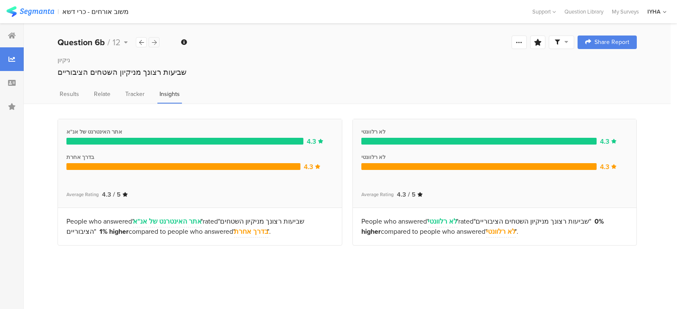
click at [154, 43] on icon at bounding box center [154, 43] width 5 height 6
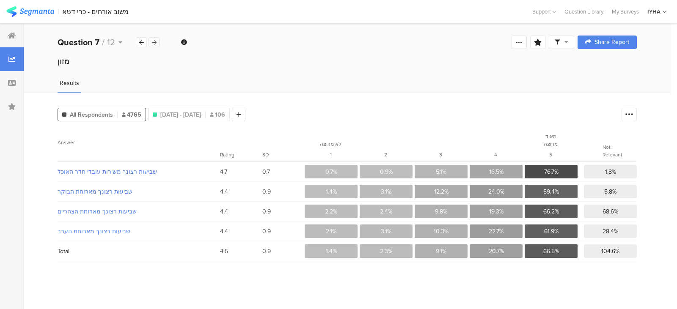
click at [154, 43] on icon at bounding box center [154, 43] width 5 height 6
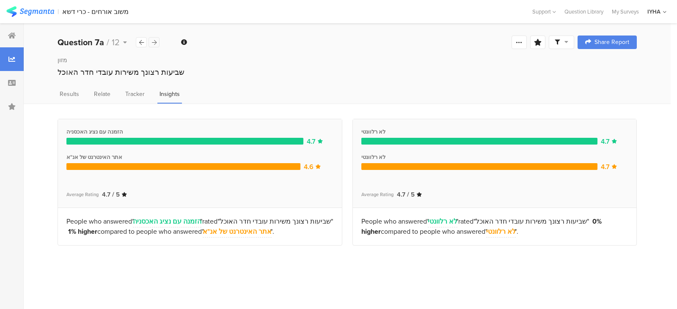
click at [154, 43] on icon at bounding box center [154, 43] width 5 height 6
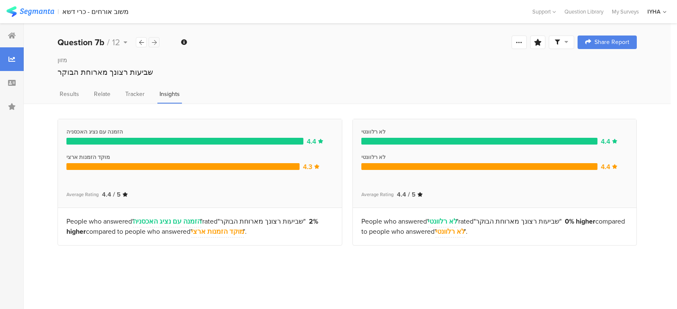
click at [154, 43] on icon at bounding box center [154, 43] width 5 height 6
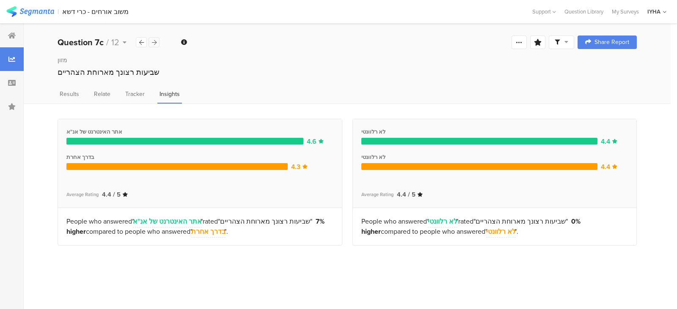
click at [154, 43] on icon at bounding box center [154, 43] width 5 height 6
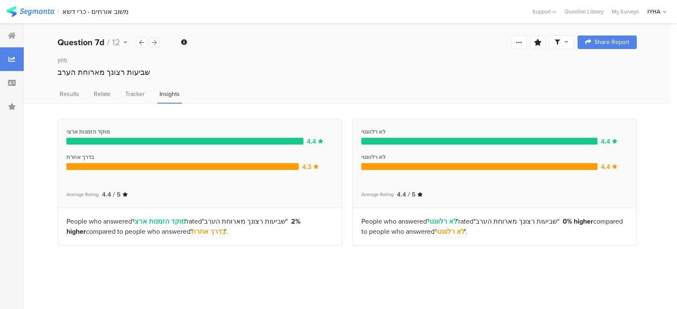
click at [154, 43] on icon at bounding box center [154, 43] width 5 height 6
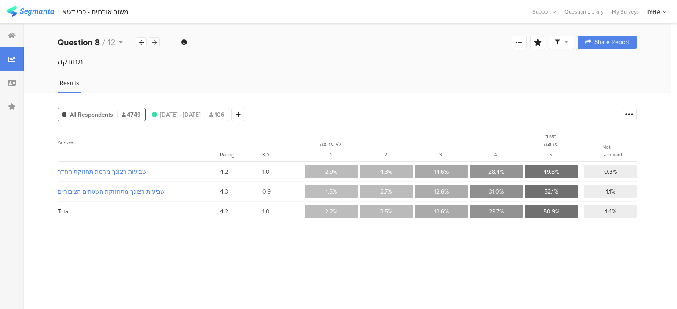
click at [154, 43] on icon at bounding box center [154, 43] width 5 height 6
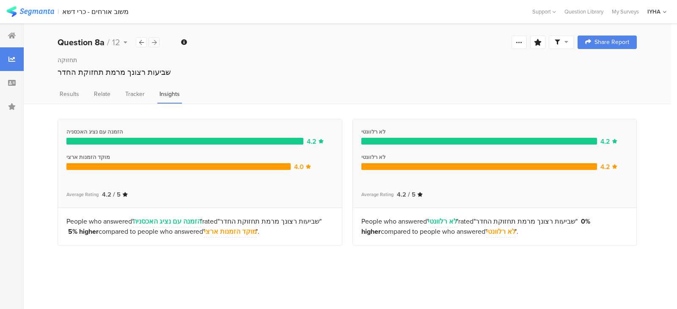
click at [154, 43] on icon at bounding box center [154, 43] width 5 height 6
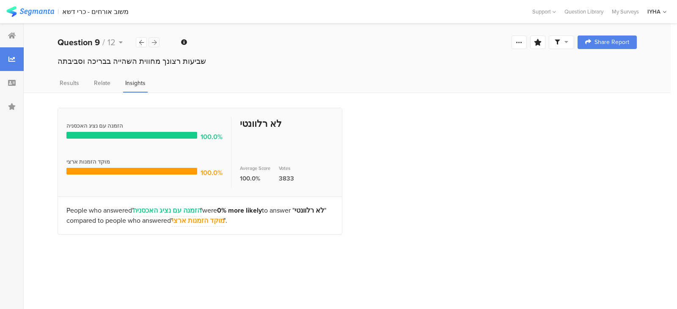
click at [154, 43] on icon at bounding box center [154, 43] width 5 height 6
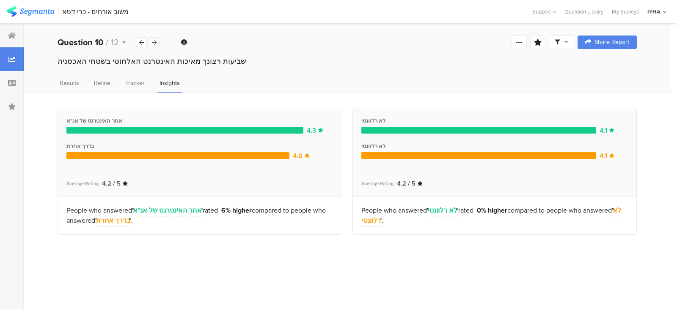
click at [154, 43] on icon at bounding box center [154, 43] width 5 height 6
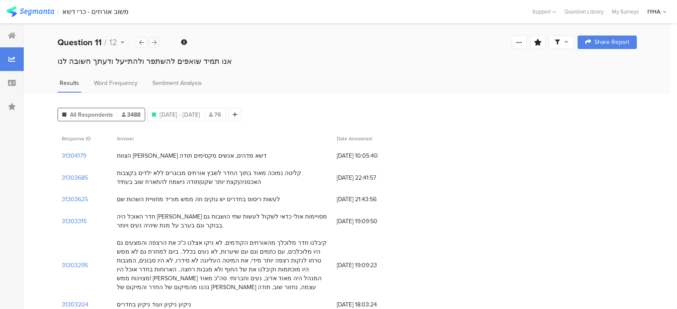
click at [154, 43] on icon at bounding box center [154, 43] width 5 height 6
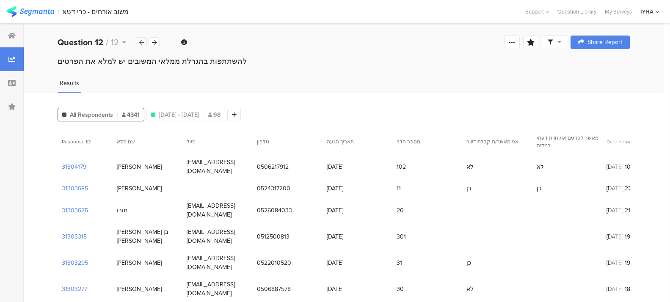
click at [143, 41] on icon at bounding box center [141, 43] width 5 height 6
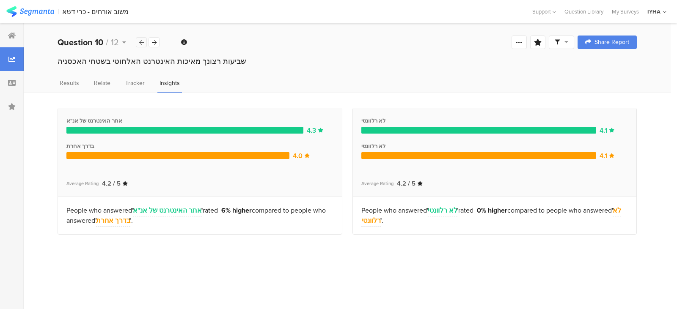
click at [138, 42] on div at bounding box center [141, 42] width 11 height 10
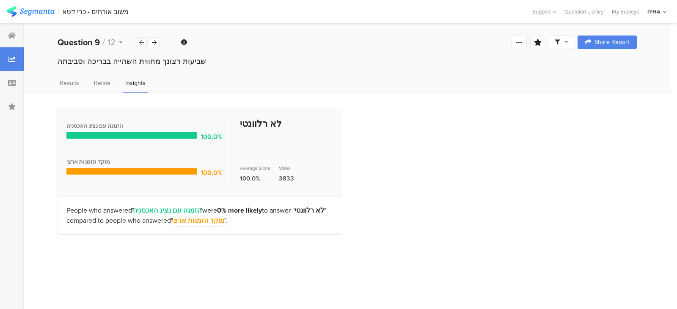
click at [138, 41] on div at bounding box center [141, 42] width 11 height 10
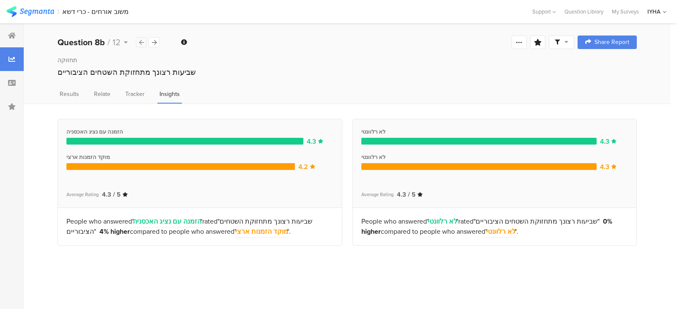
click at [138, 42] on div at bounding box center [141, 42] width 11 height 10
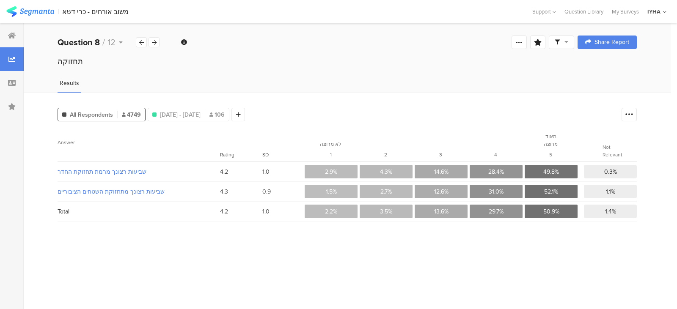
click at [110, 114] on span "All Respondents" at bounding box center [91, 114] width 43 height 9
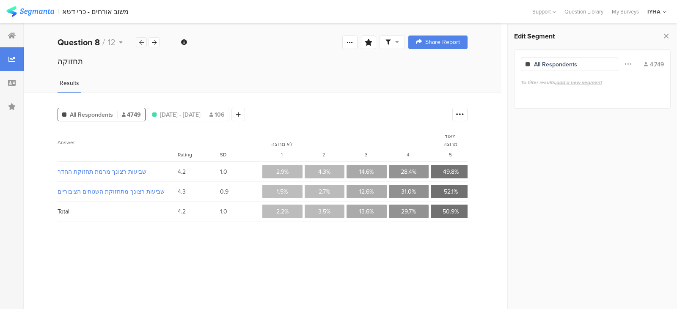
click at [140, 41] on icon at bounding box center [141, 43] width 5 height 6
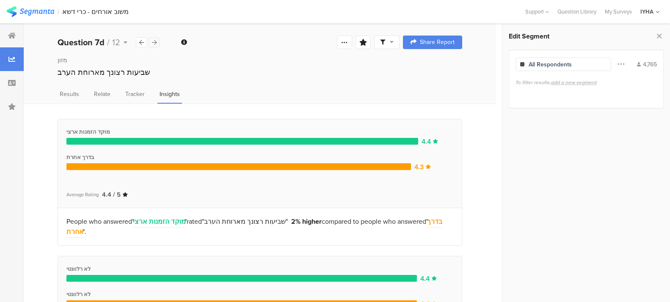
click at [152, 44] on icon at bounding box center [154, 43] width 5 height 6
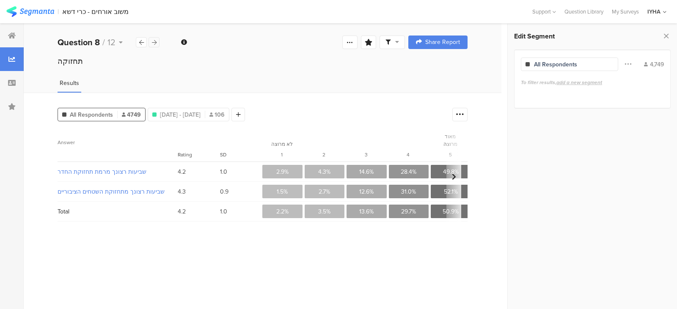
click at [152, 44] on icon at bounding box center [154, 43] width 5 height 6
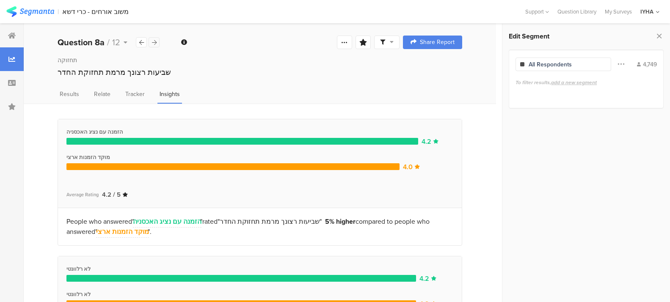
click at [152, 44] on icon at bounding box center [154, 43] width 5 height 6
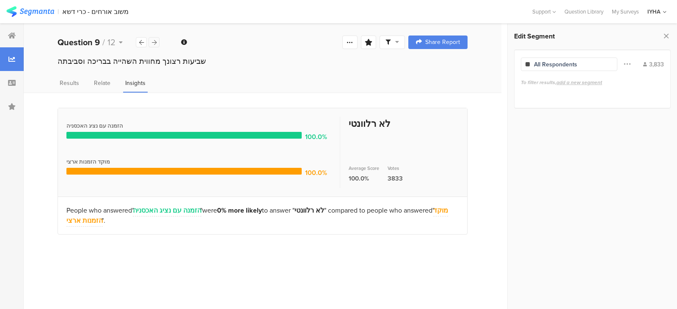
click at [152, 44] on icon at bounding box center [154, 43] width 5 height 6
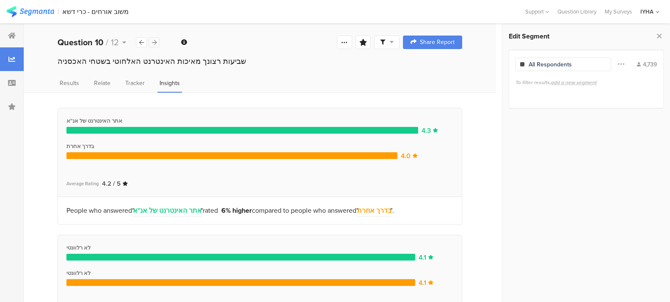
click at [152, 44] on icon at bounding box center [154, 43] width 5 height 6
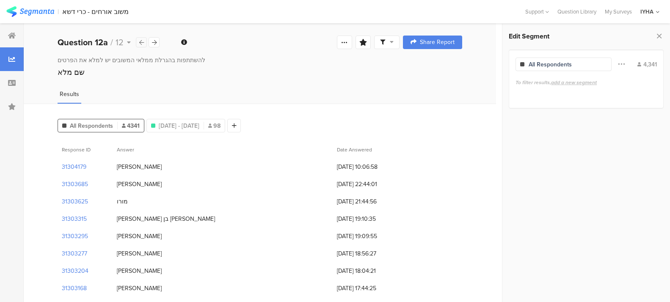
click at [141, 41] on icon at bounding box center [141, 43] width 5 height 6
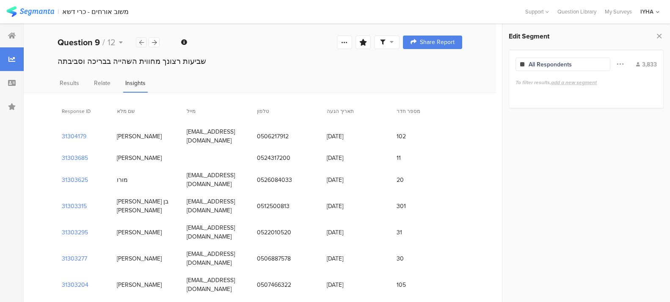
click at [141, 41] on icon at bounding box center [141, 43] width 5 height 6
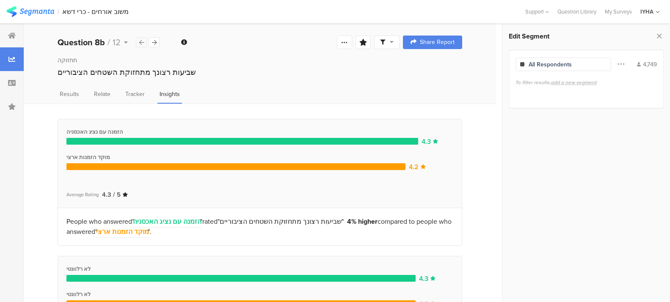
click at [141, 41] on icon at bounding box center [141, 43] width 5 height 6
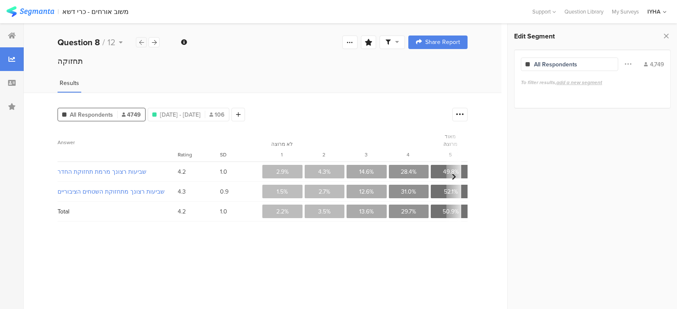
click at [141, 41] on icon at bounding box center [141, 43] width 5 height 6
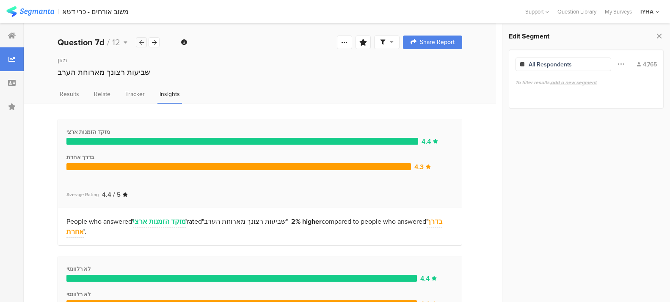
click at [141, 41] on icon at bounding box center [141, 43] width 5 height 6
click at [154, 44] on icon at bounding box center [154, 43] width 5 height 6
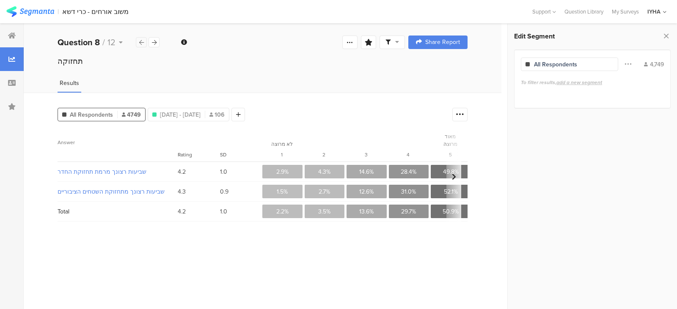
click at [143, 41] on icon at bounding box center [141, 43] width 5 height 6
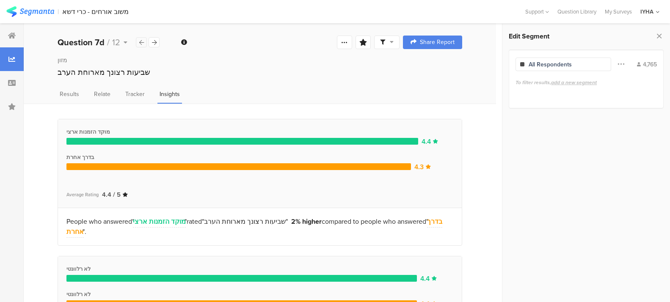
click at [143, 41] on icon at bounding box center [141, 43] width 5 height 6
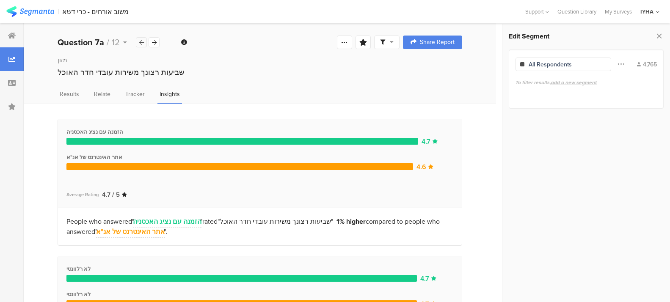
click at [143, 41] on icon at bounding box center [141, 43] width 5 height 6
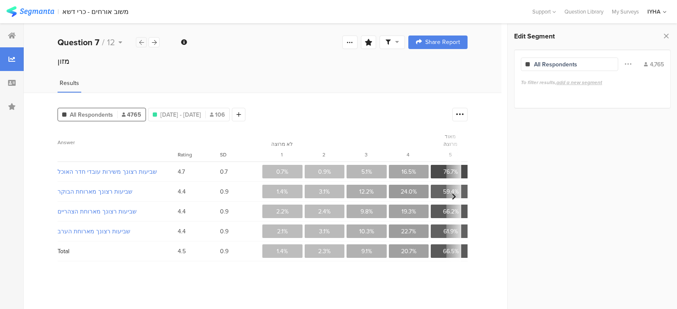
click at [143, 41] on icon at bounding box center [141, 43] width 5 height 6
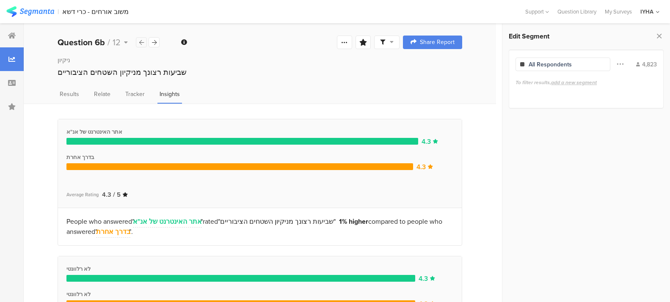
click at [143, 41] on icon at bounding box center [141, 43] width 5 height 6
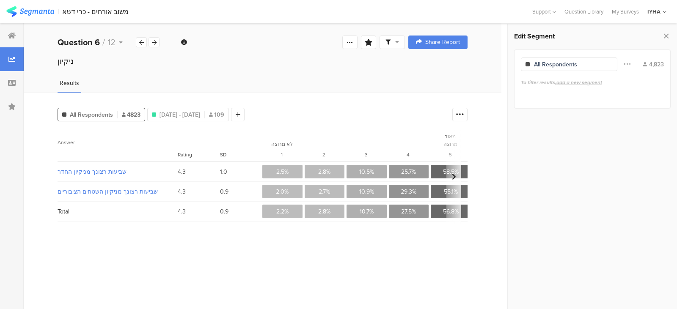
click at [125, 113] on icon at bounding box center [124, 115] width 4 height 4
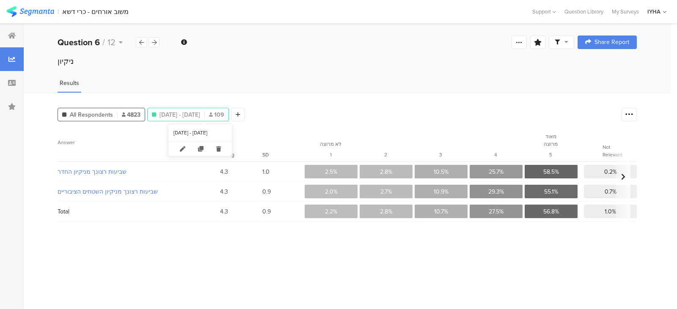
click at [190, 112] on span "[DATE] - [DATE]" at bounding box center [180, 114] width 41 height 9
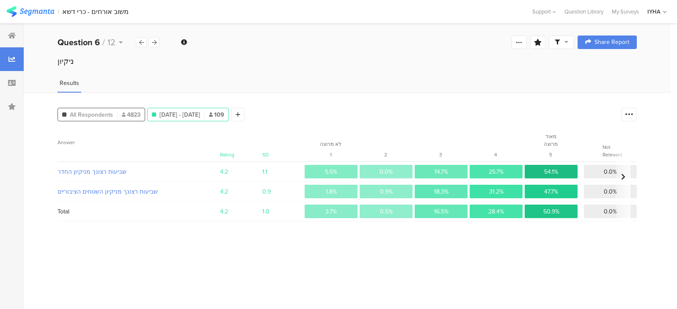
click at [89, 110] on span "All Respondents" at bounding box center [91, 114] width 43 height 9
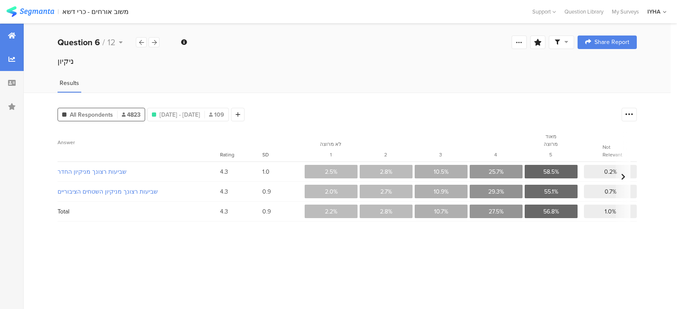
click at [14, 33] on icon at bounding box center [12, 35] width 8 height 7
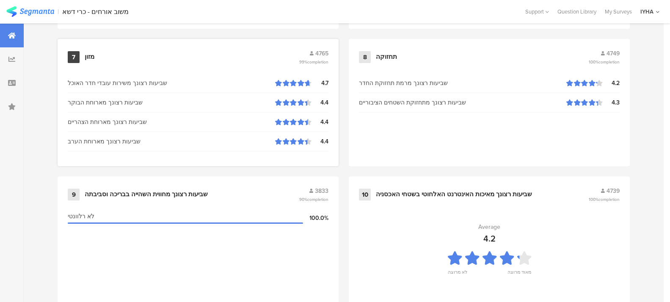
scroll to position [804, 0]
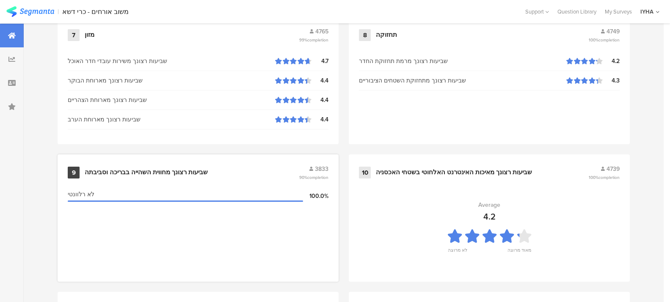
click at [280, 242] on section "לא רלוונטי 100.0%" at bounding box center [198, 229] width 261 height 85
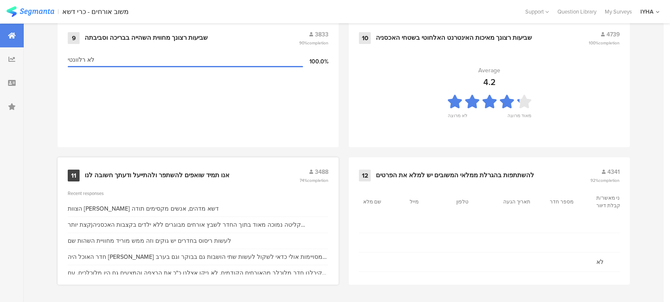
scroll to position [939, 0]
click at [74, 173] on div "11" at bounding box center [74, 175] width 12 height 12
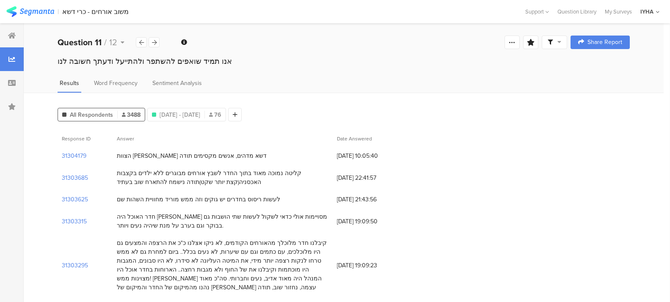
click at [74, 172] on div "31303685" at bounding box center [85, 178] width 55 height 26
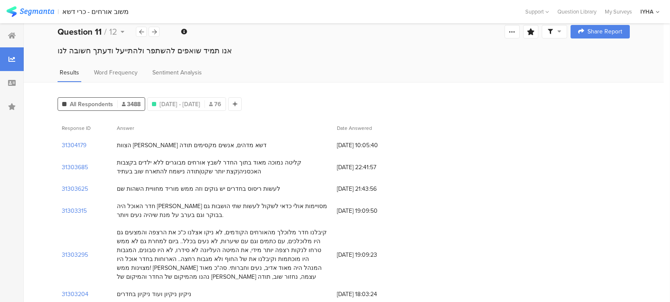
scroll to position [85, 0]
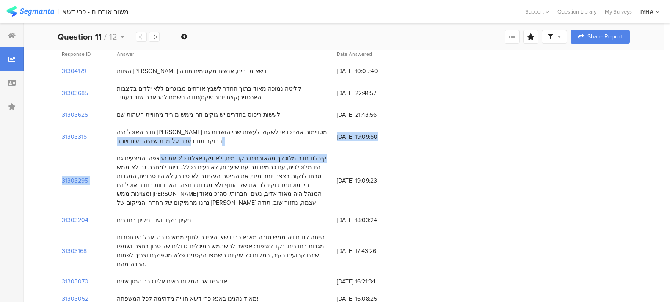
drag, startPoint x: 320, startPoint y: 132, endPoint x: 294, endPoint y: 131, distance: 25.8
click at [325, 129] on div "חדר האוכל היה [PERSON_NAME] מסויימות אולי כדאי לשקול לעשות שתי הושבות גם בבוקר …" at bounding box center [223, 137] width 212 height 18
drag, startPoint x: 317, startPoint y: 131, endPoint x: 201, endPoint y: 141, distance: 116.0
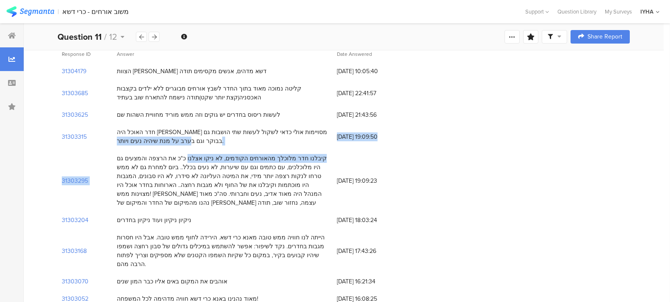
drag, startPoint x: 464, startPoint y: 69, endPoint x: 251, endPoint y: 117, distance: 218.8
click at [415, 70] on div "31304179 הצוות [PERSON_NAME] דשא מדהים, אנשים מקסימים תודה [DATE] 10:05:40" at bounding box center [344, 71] width 572 height 17
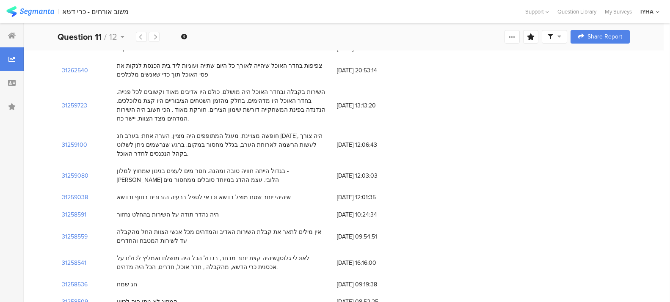
scroll to position [3125, 0]
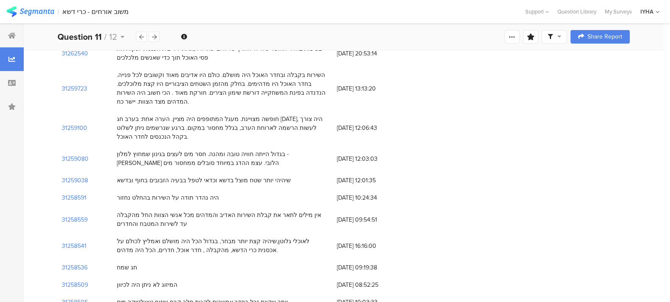
drag, startPoint x: 57, startPoint y: 68, endPoint x: 380, endPoint y: 215, distance: 355.8
copy div "29333188 lorem ipsu dol sitam, conse adipisc elit 25/26/8791 se 51:73:70 554863…"
